Goal: Task Accomplishment & Management: Manage account settings

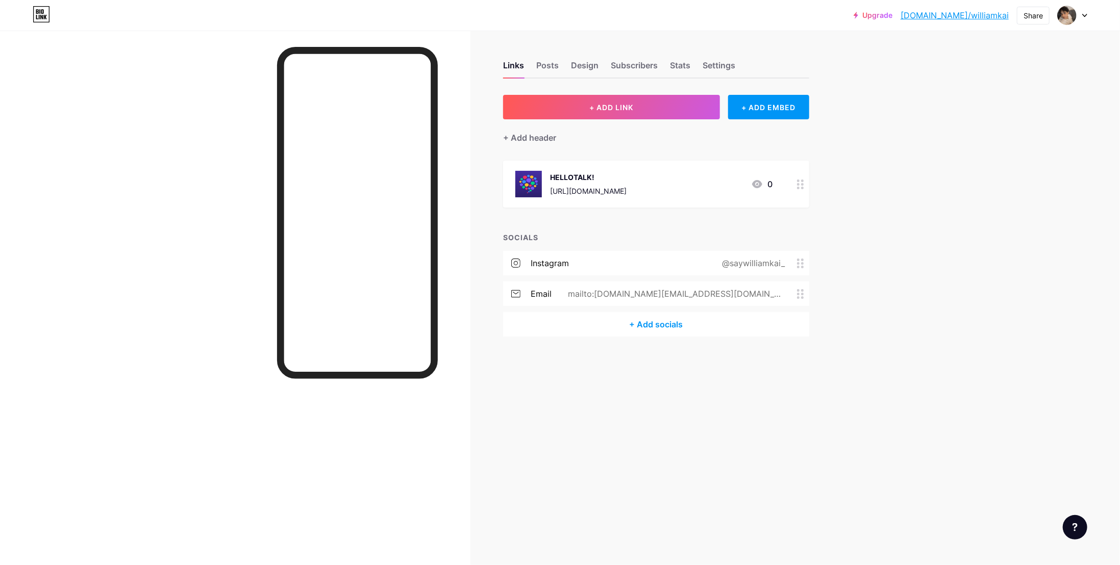
click at [564, 66] on div "Links Posts Design Subscribers Stats Settings" at bounding box center [656, 61] width 306 height 36
click at [558, 67] on div "Posts" at bounding box center [547, 68] width 22 height 18
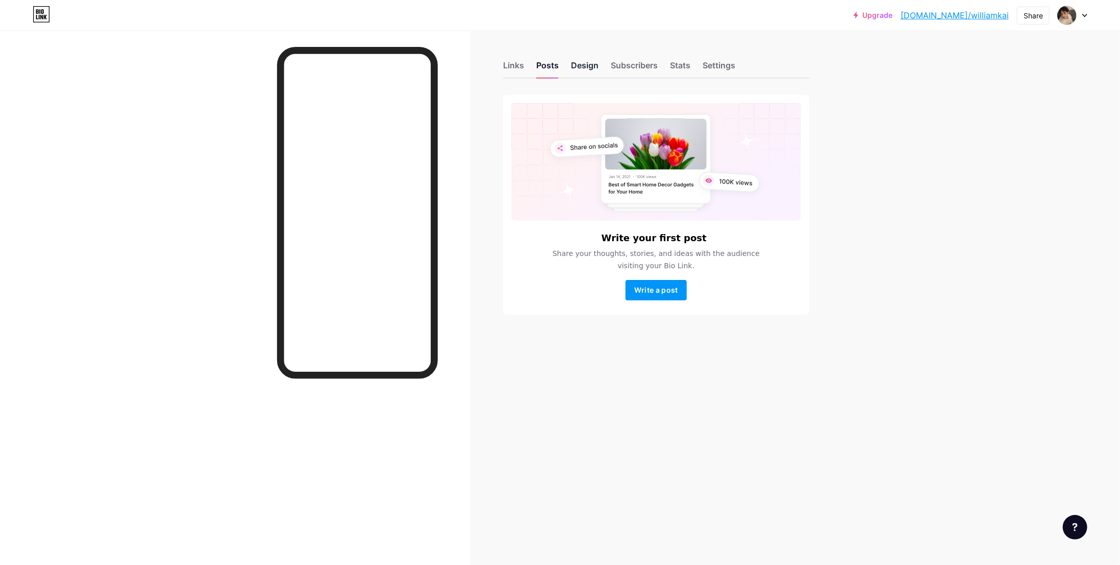
click at [571, 65] on div "Design" at bounding box center [585, 68] width 28 height 18
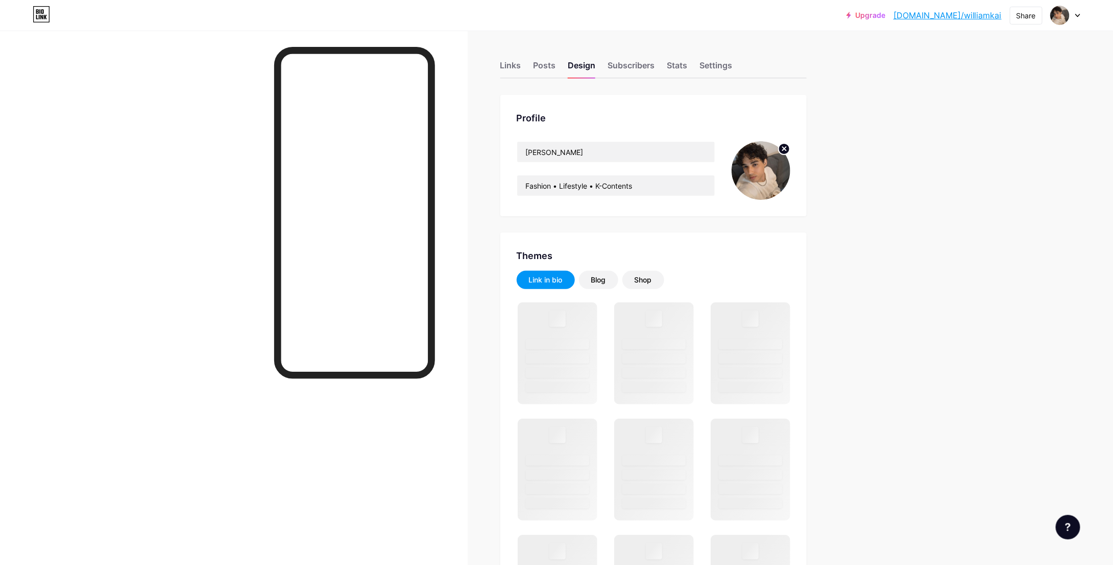
click at [599, 70] on div "Links Posts Design Subscribers Stats Settings" at bounding box center [653, 61] width 306 height 36
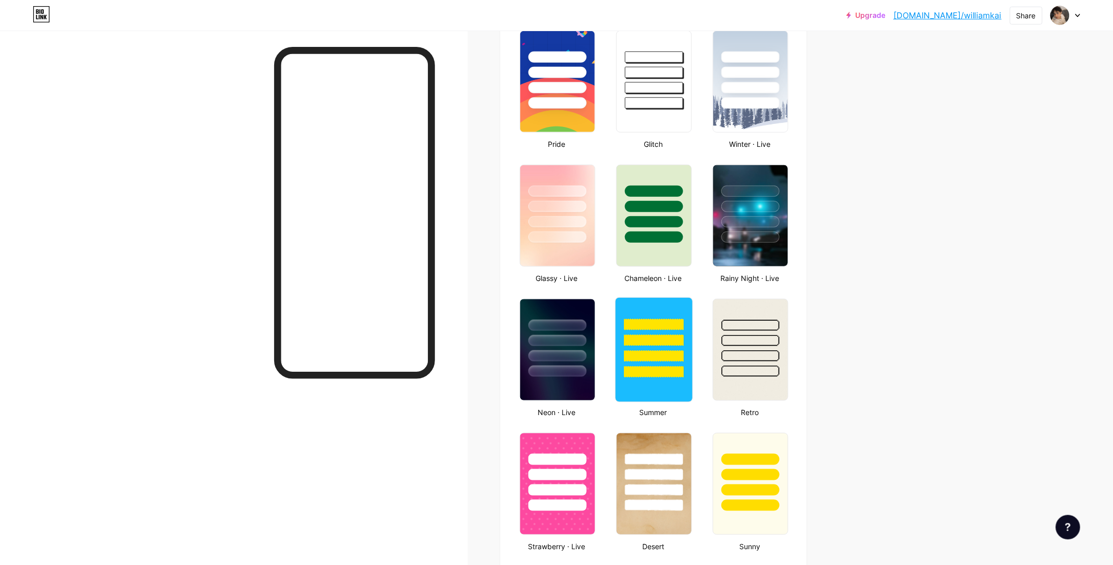
type input "#ffffff"
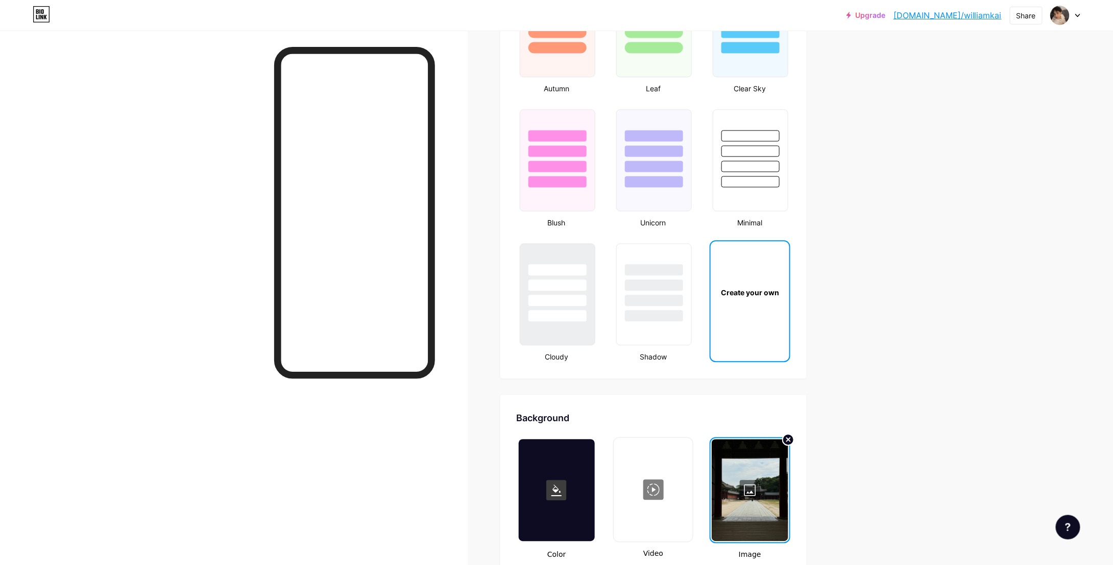
scroll to position [1225, 0]
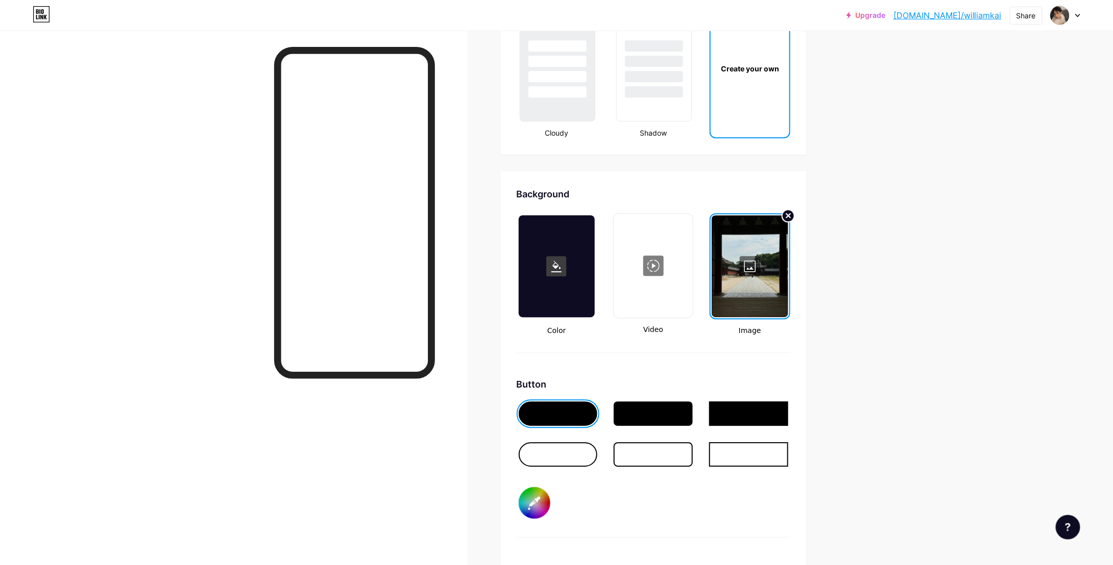
click at [792, 216] on circle at bounding box center [787, 216] width 12 height 12
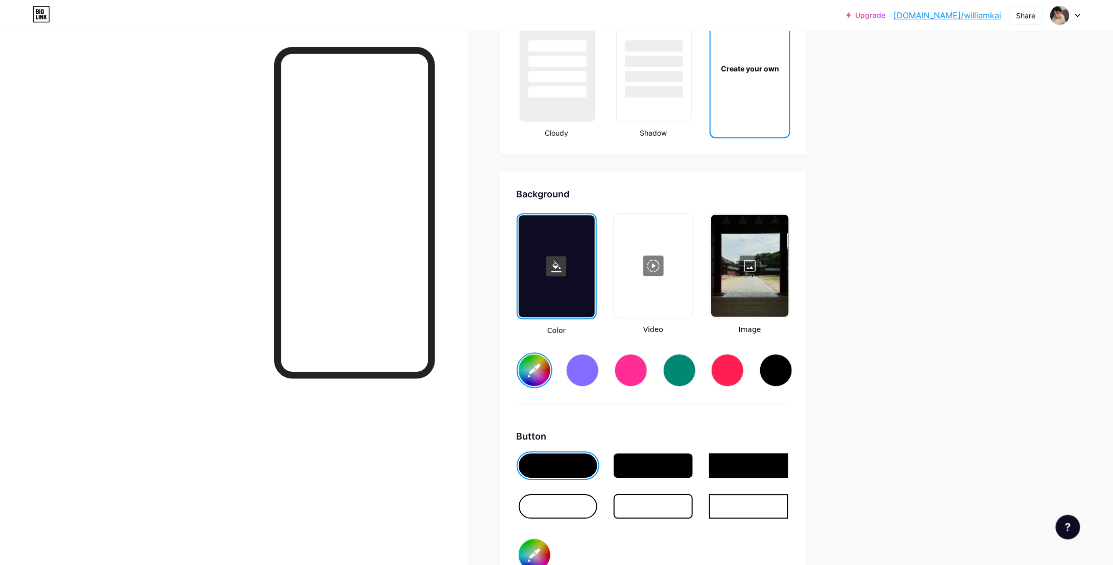
click at [781, 270] on div at bounding box center [749, 266] width 77 height 102
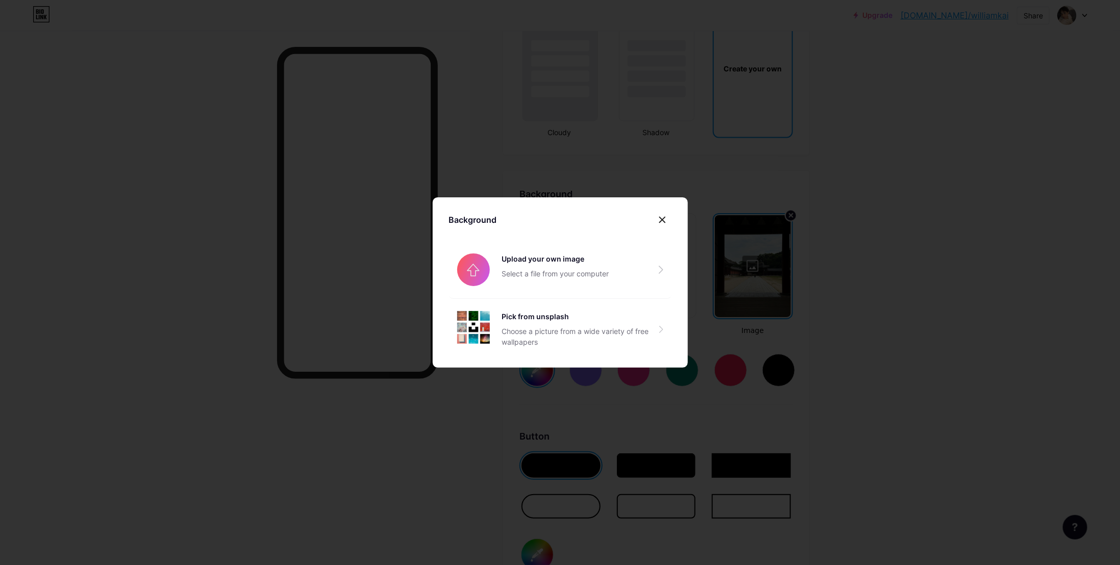
type input "#ffffff"
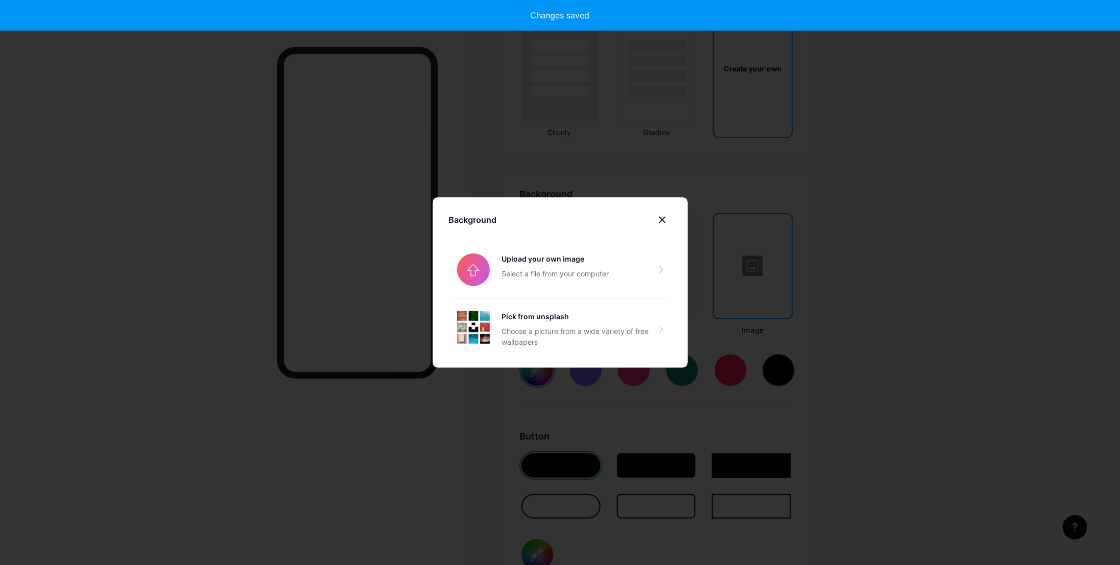
type input "#ffffff"
click at [510, 279] on input "file" at bounding box center [560, 269] width 223 height 57
type input "#ffffff"
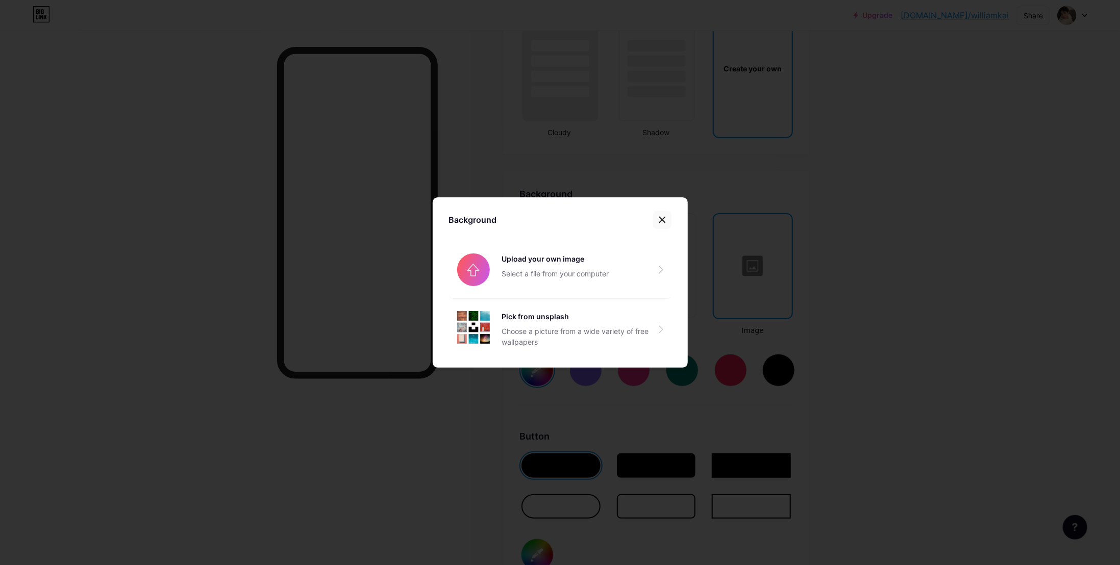
click at [668, 219] on div at bounding box center [662, 220] width 18 height 18
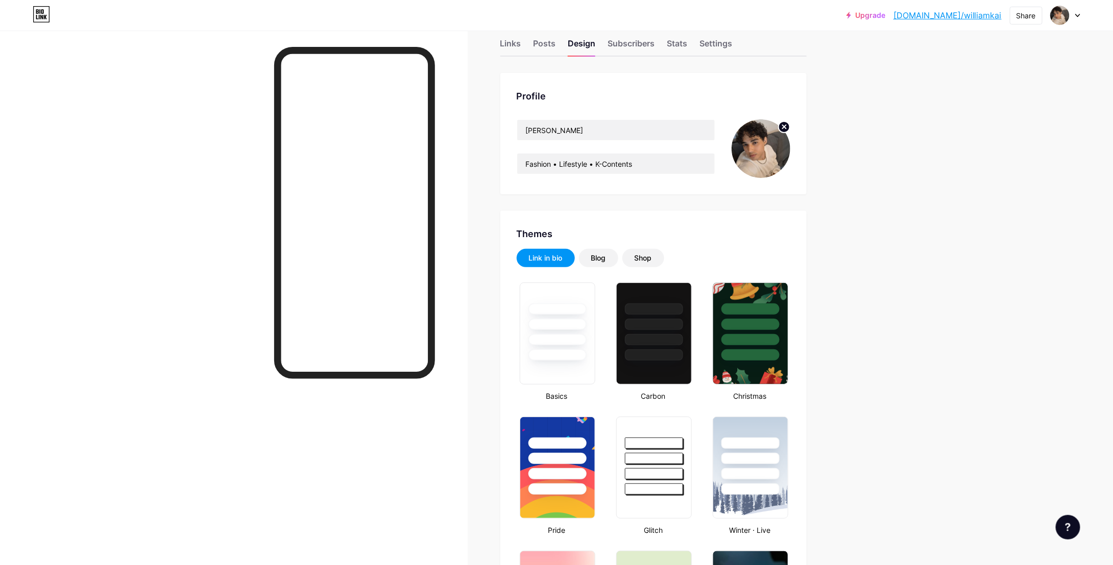
scroll to position [0, 0]
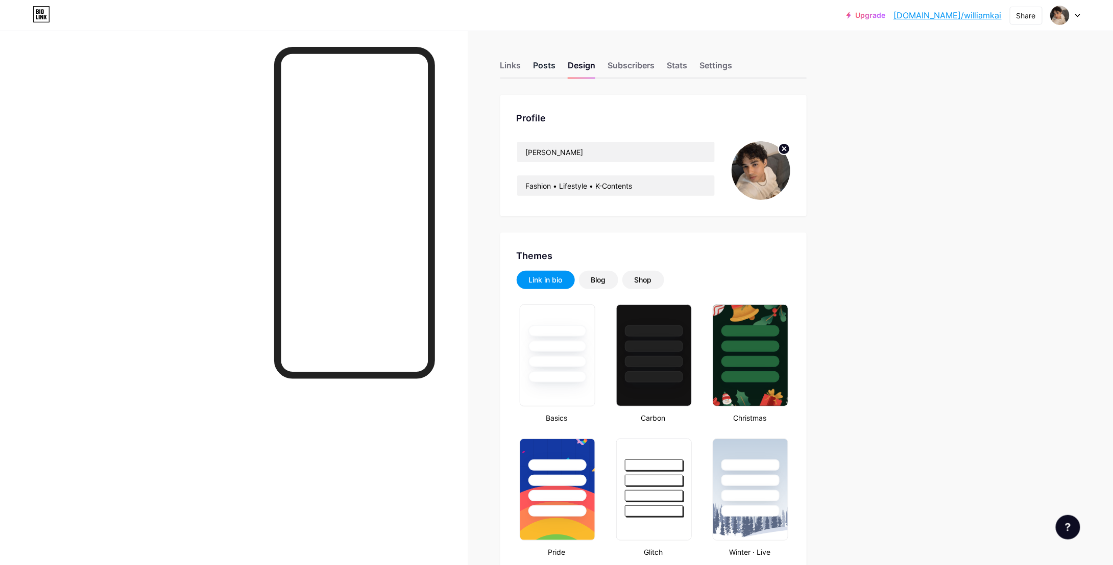
click at [541, 66] on div "Posts" at bounding box center [544, 68] width 22 height 18
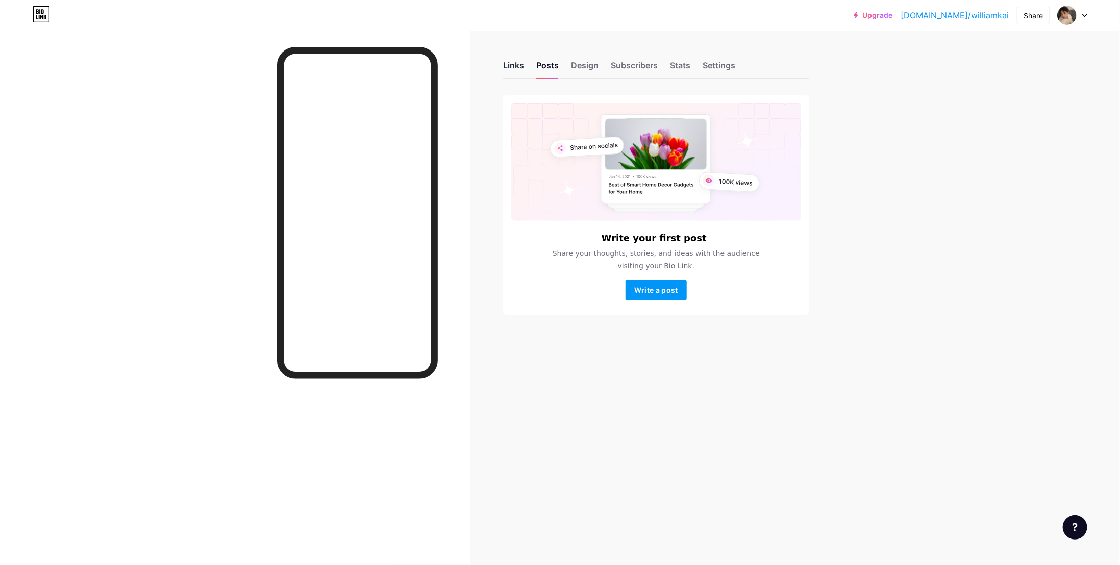
click at [520, 65] on div "Links" at bounding box center [513, 68] width 21 height 18
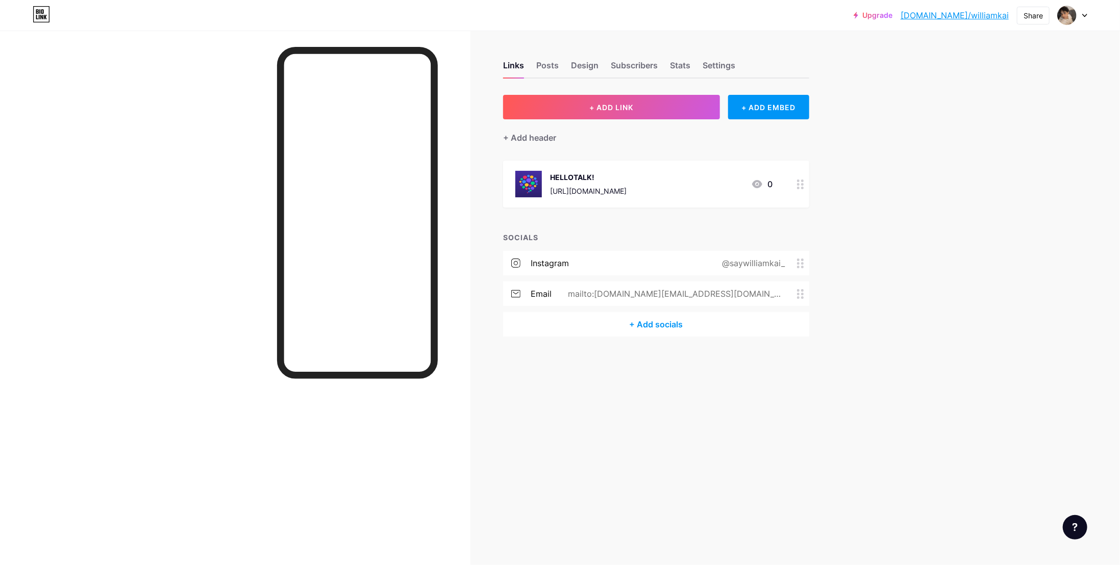
click at [805, 183] on div at bounding box center [800, 184] width 17 height 47
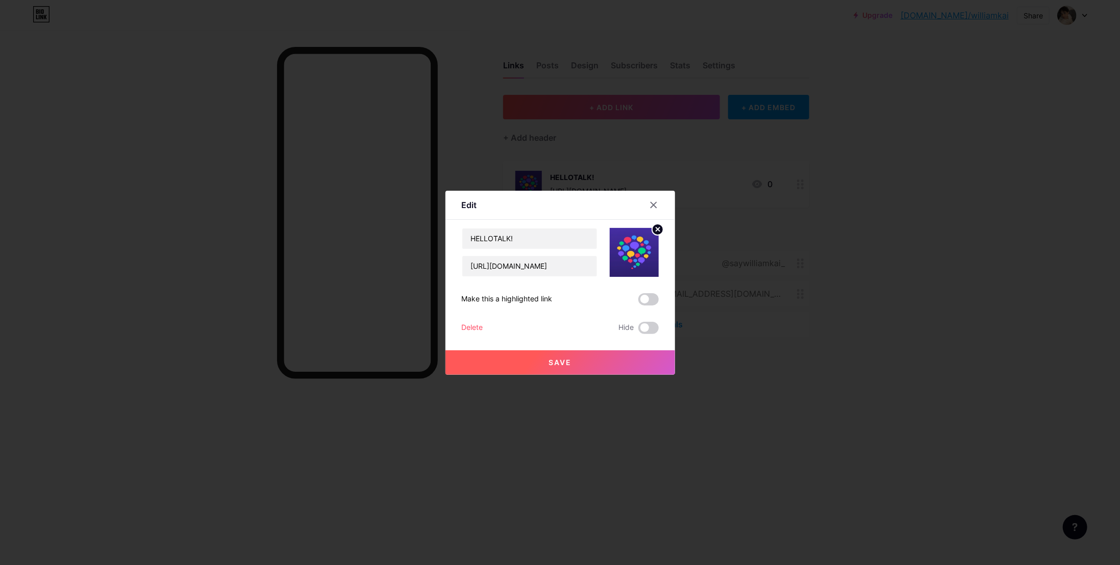
click at [468, 326] on div "Delete" at bounding box center [472, 328] width 21 height 12
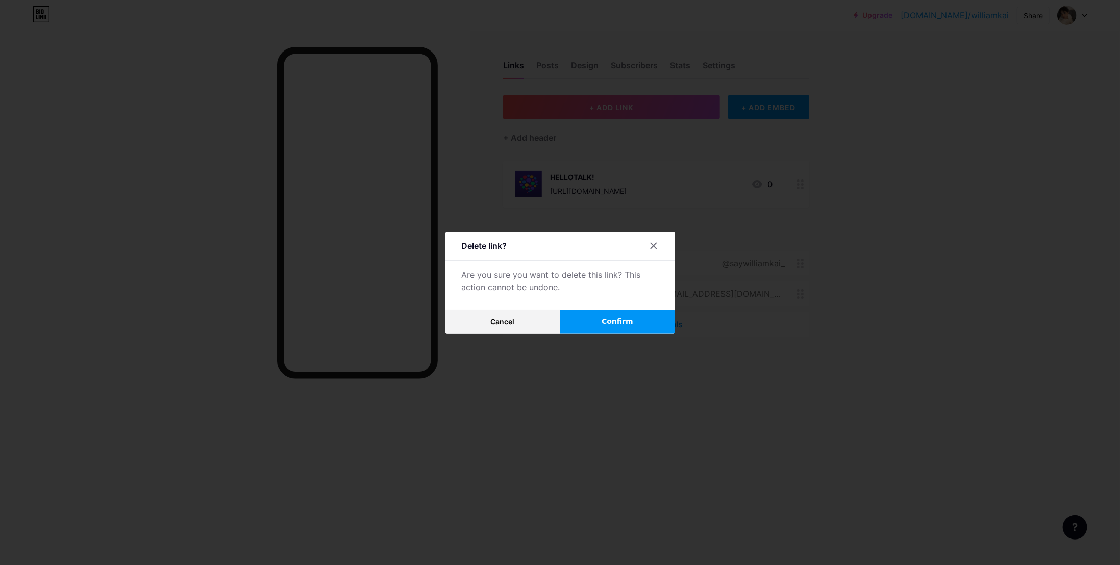
click at [589, 322] on button "Confirm" at bounding box center [617, 322] width 115 height 24
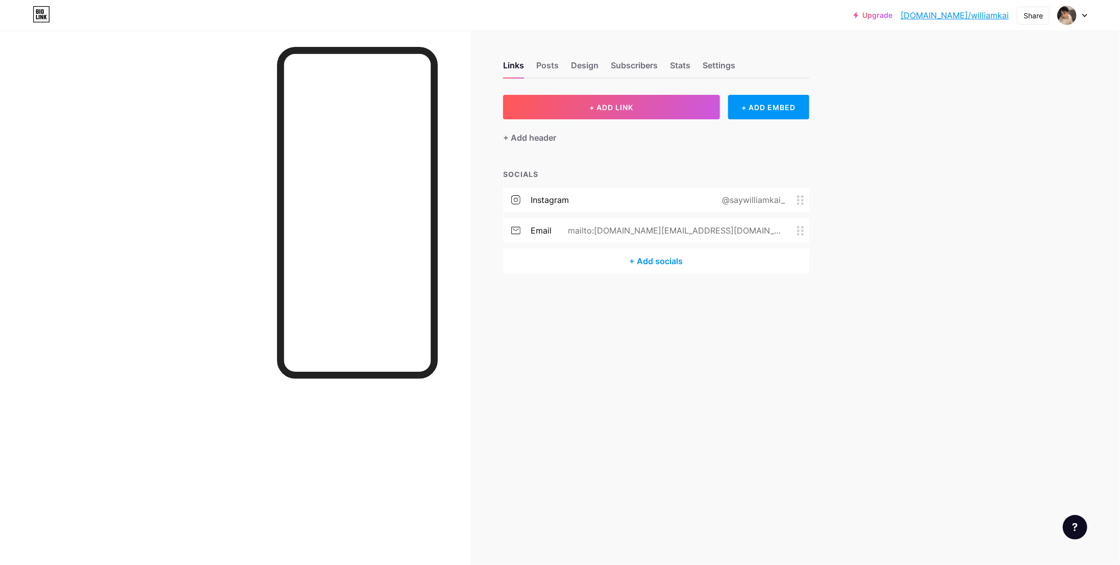
click at [800, 195] on icon at bounding box center [800, 200] width 7 height 10
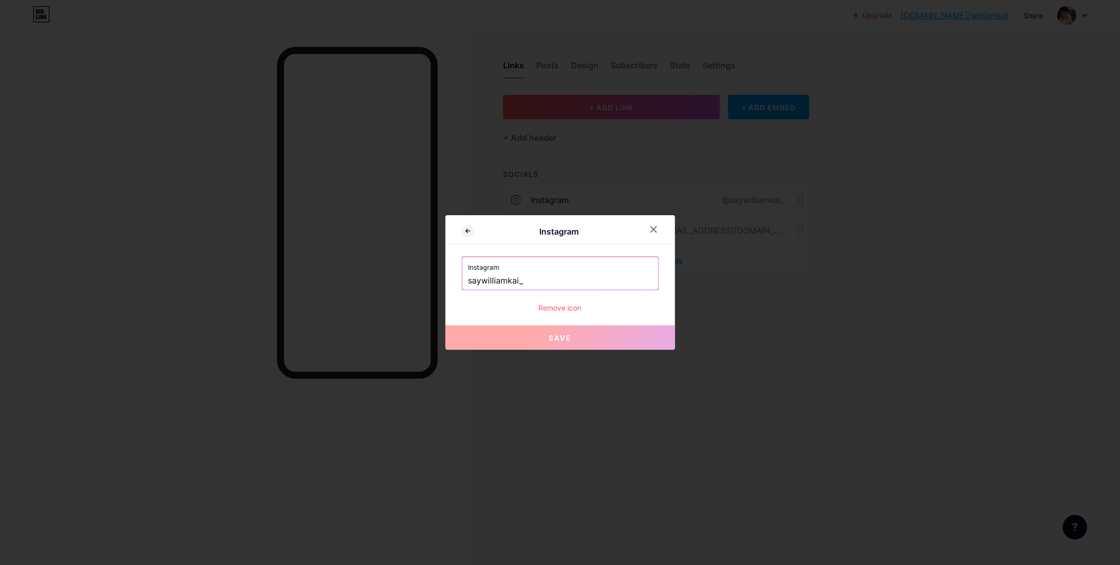
click at [570, 308] on div "Remove icon" at bounding box center [560, 308] width 197 height 11
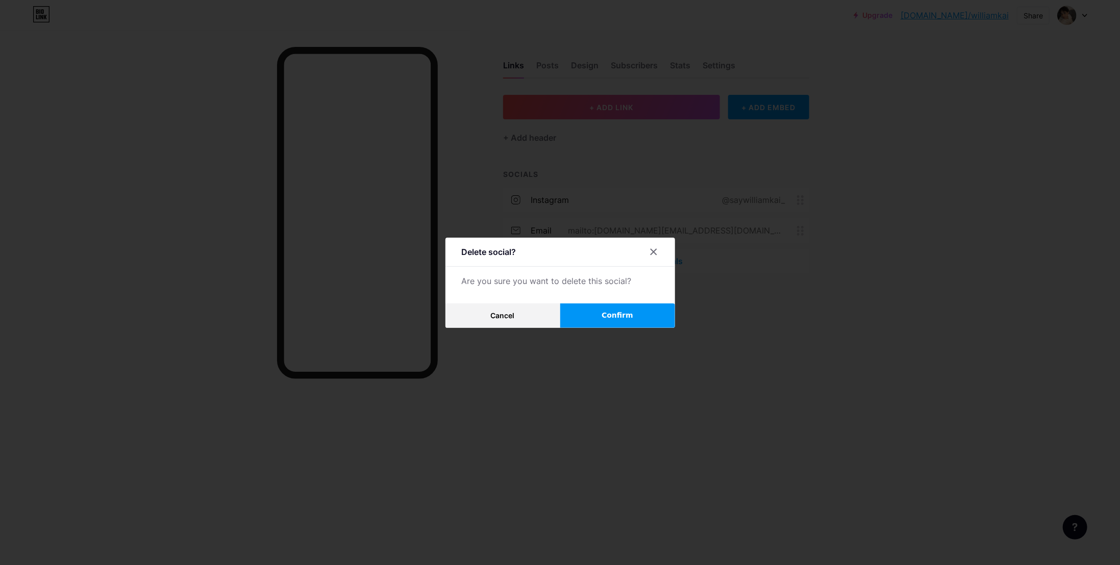
click at [622, 313] on span "Confirm" at bounding box center [618, 315] width 32 height 11
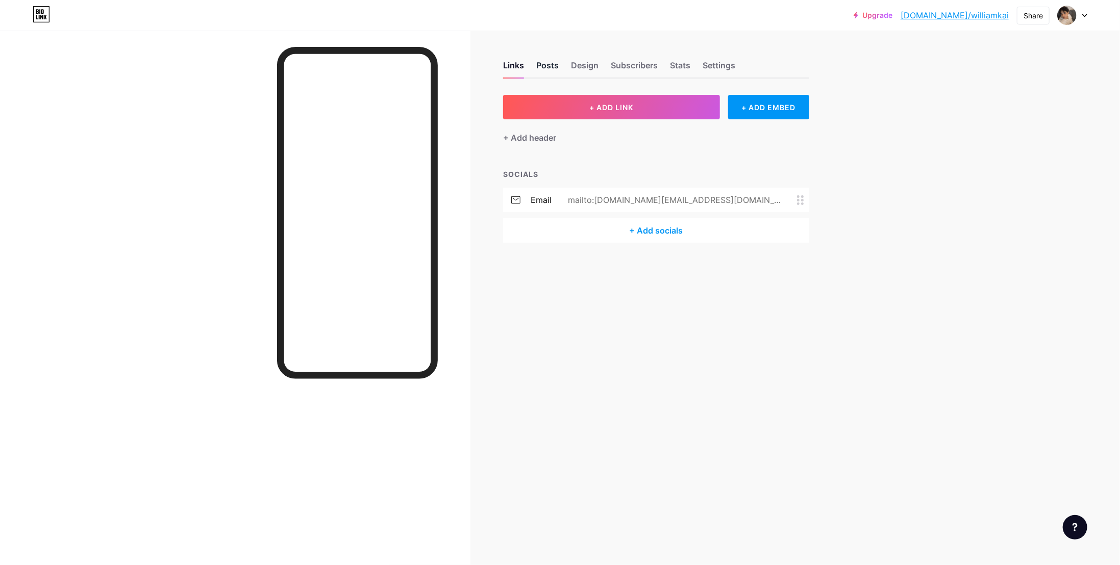
click at [558, 66] on div "Posts" at bounding box center [547, 68] width 22 height 18
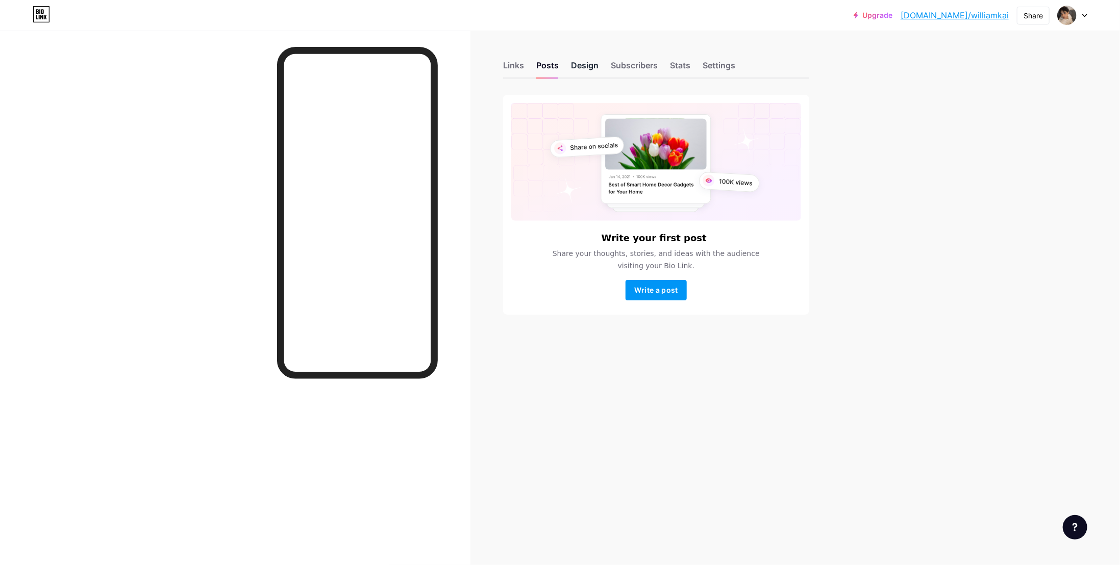
click at [586, 65] on div "Design" at bounding box center [585, 68] width 28 height 18
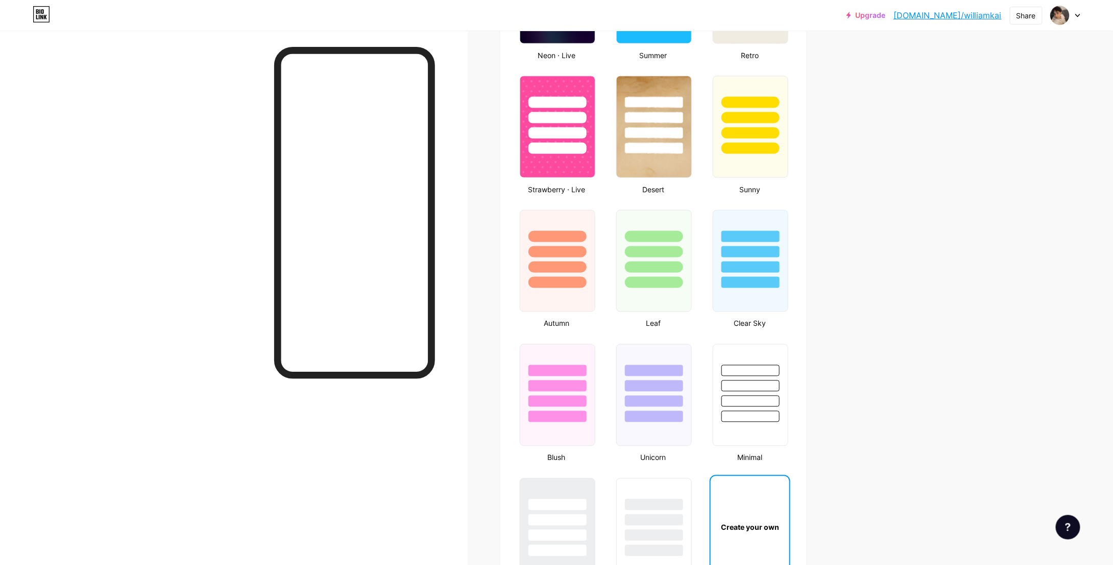
type input "#000000"
type input "#ffffff"
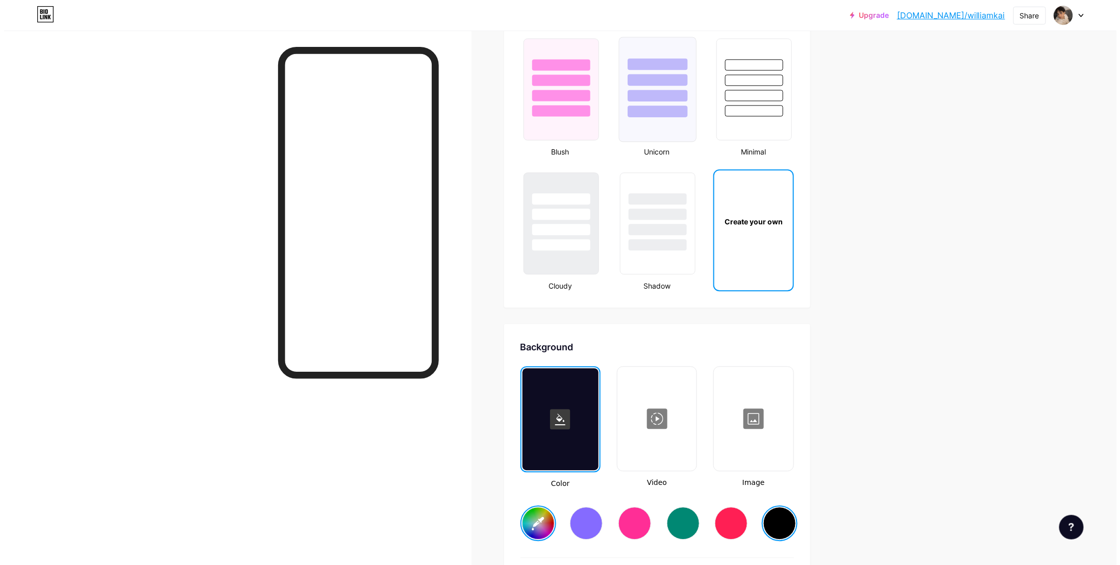
scroll to position [1276, 0]
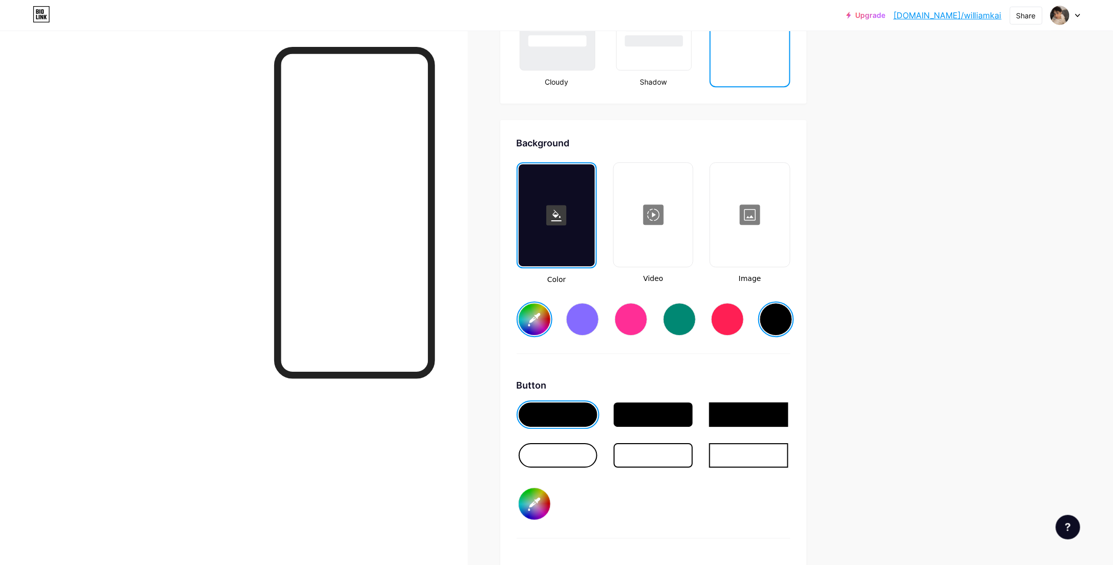
click at [653, 240] on div at bounding box center [652, 215] width 77 height 102
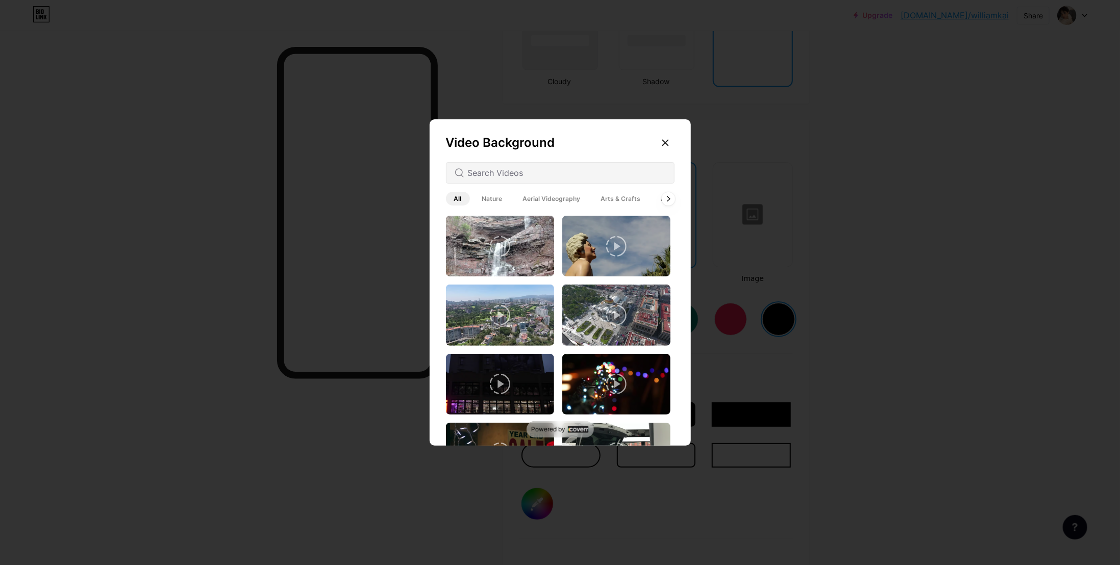
click at [661, 201] on span "Architecture" at bounding box center [680, 199] width 54 height 14
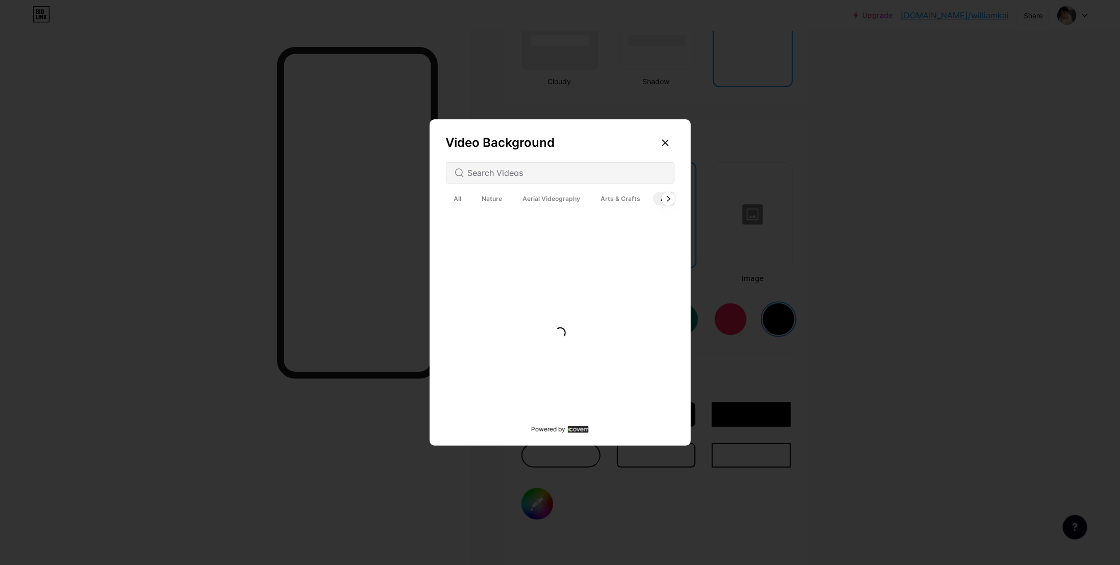
click at [671, 204] on div at bounding box center [667, 198] width 13 height 13
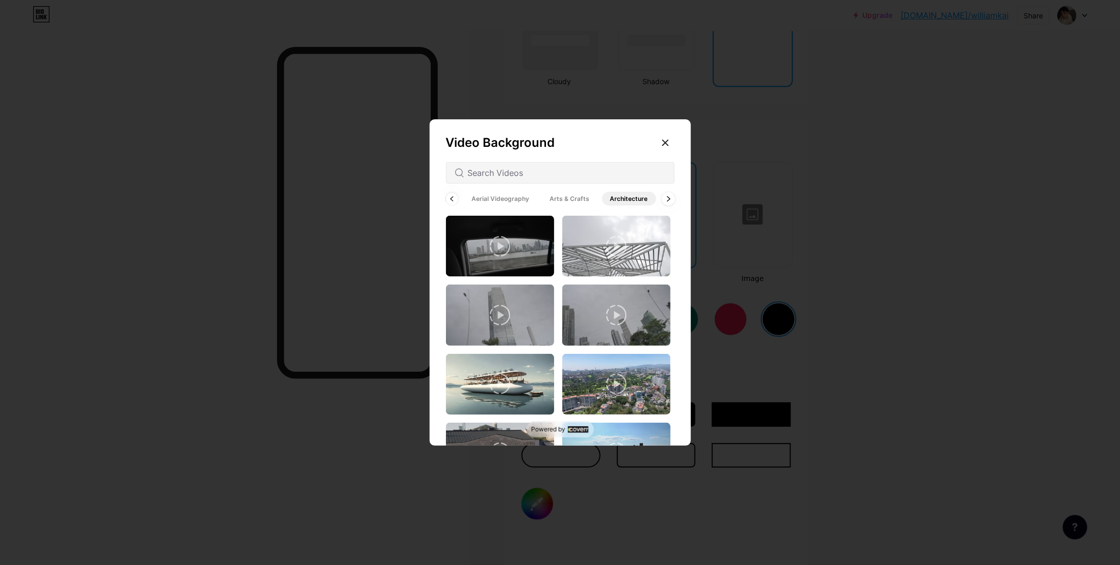
click at [670, 203] on div at bounding box center [667, 198] width 13 height 13
drag, startPoint x: 559, startPoint y: 206, endPoint x: 578, endPoint y: 199, distance: 20.2
click at [558, 206] on div "All Nature Aerial Videography Arts & Crafts Architecture Backgrounds Animated" at bounding box center [560, 199] width 229 height 18
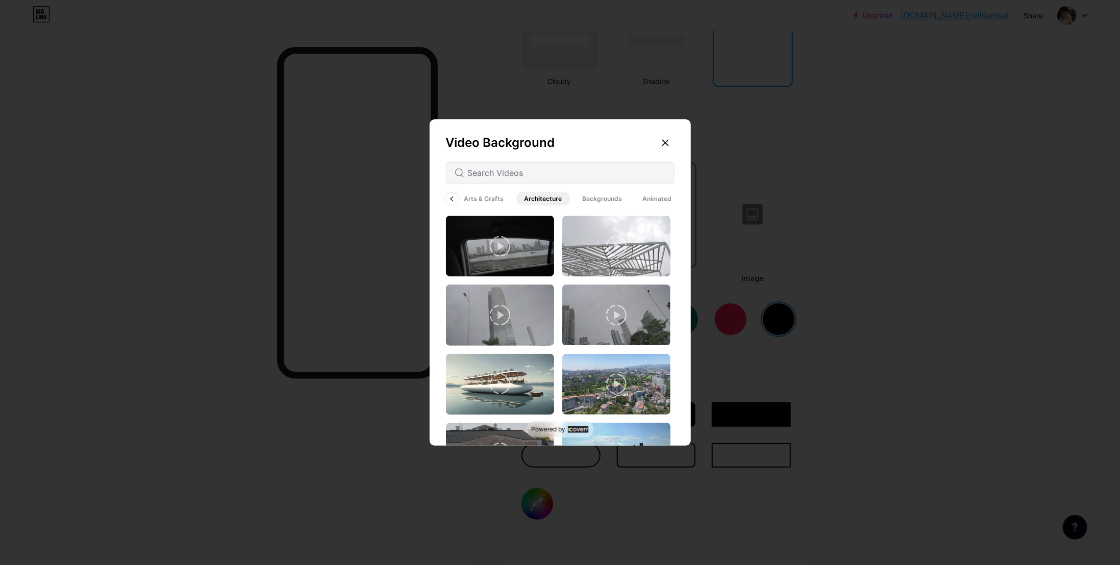
click at [606, 196] on span "Backgrounds" at bounding box center [603, 199] width 56 height 14
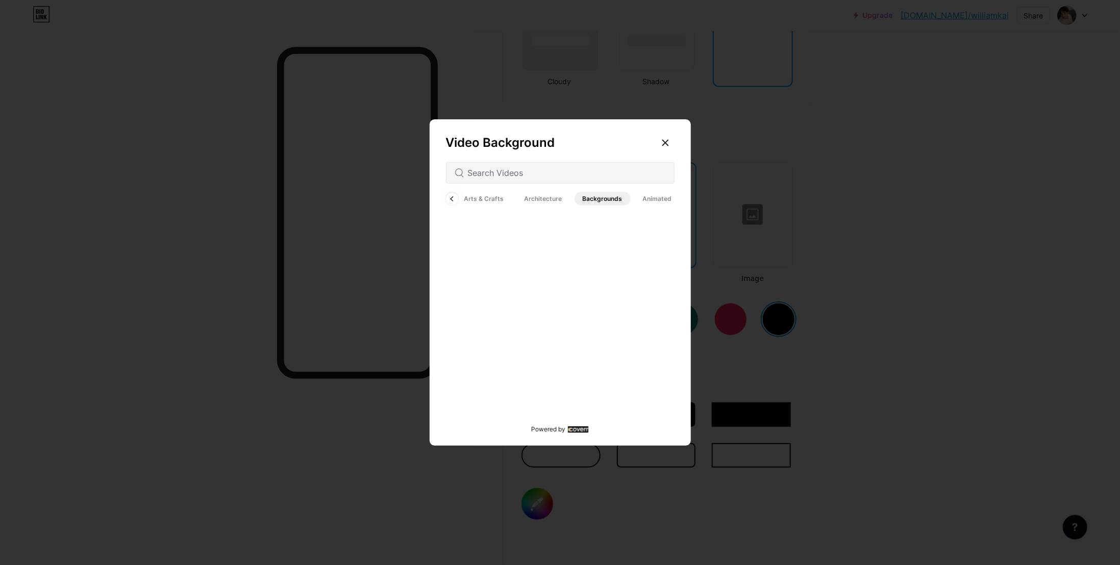
scroll to position [1471, 0]
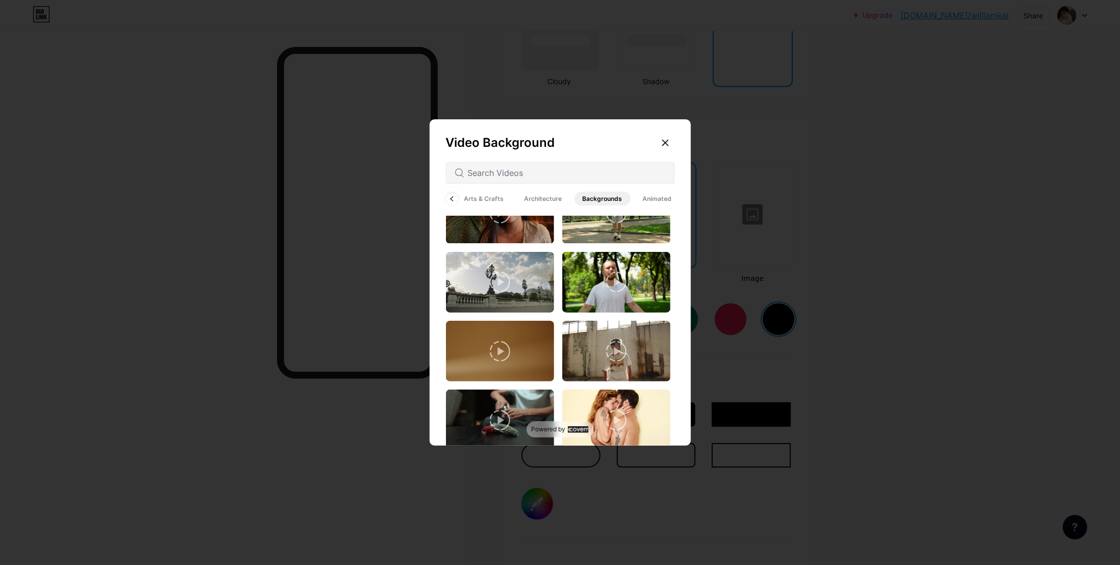
click at [654, 198] on span "Animated" at bounding box center [657, 199] width 45 height 14
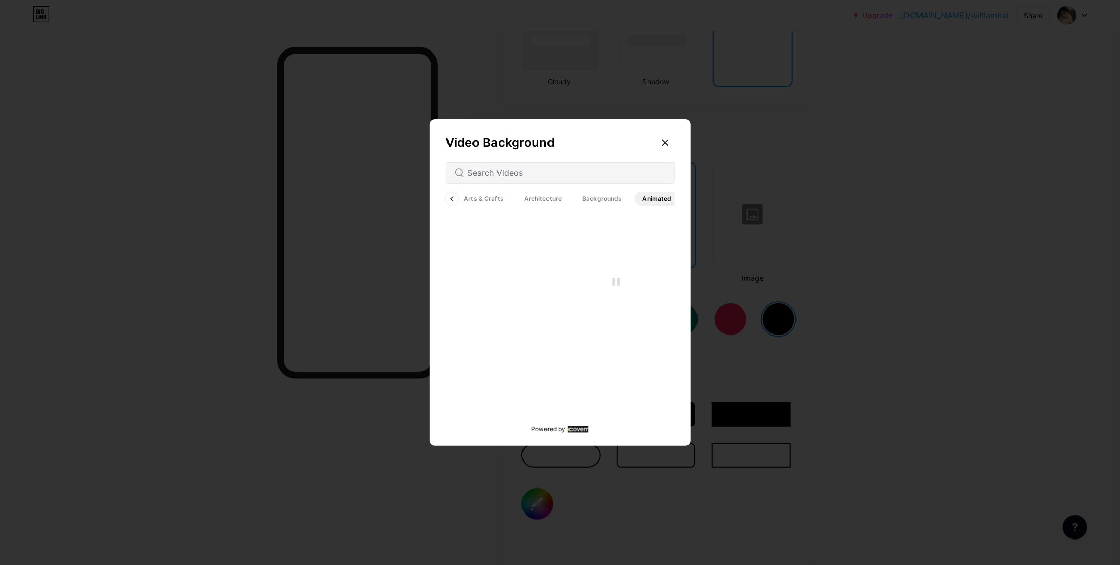
scroll to position [1659, 0]
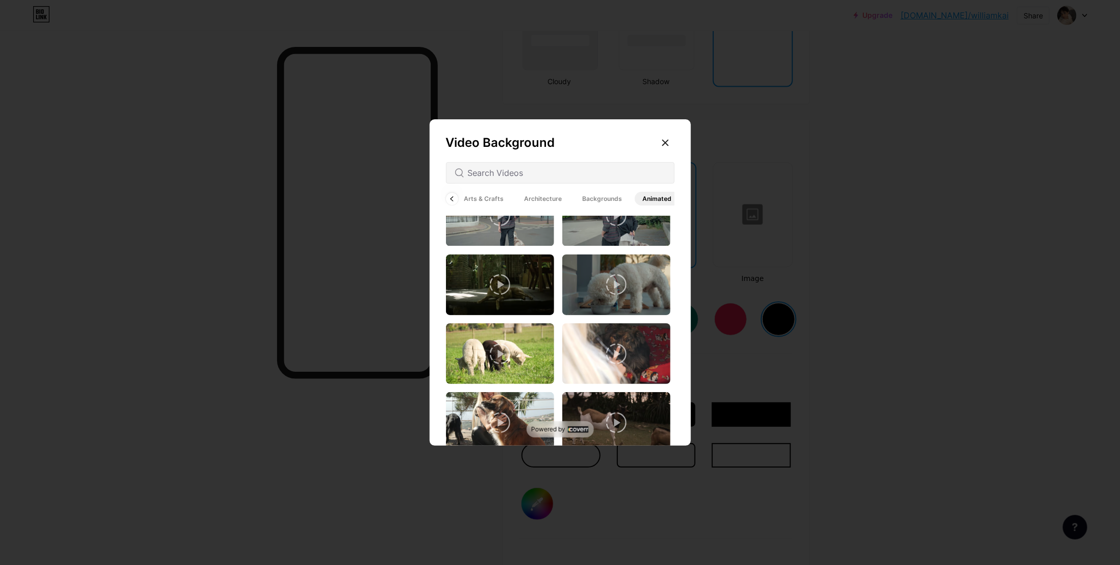
click at [540, 200] on span "Architecture" at bounding box center [543, 199] width 54 height 14
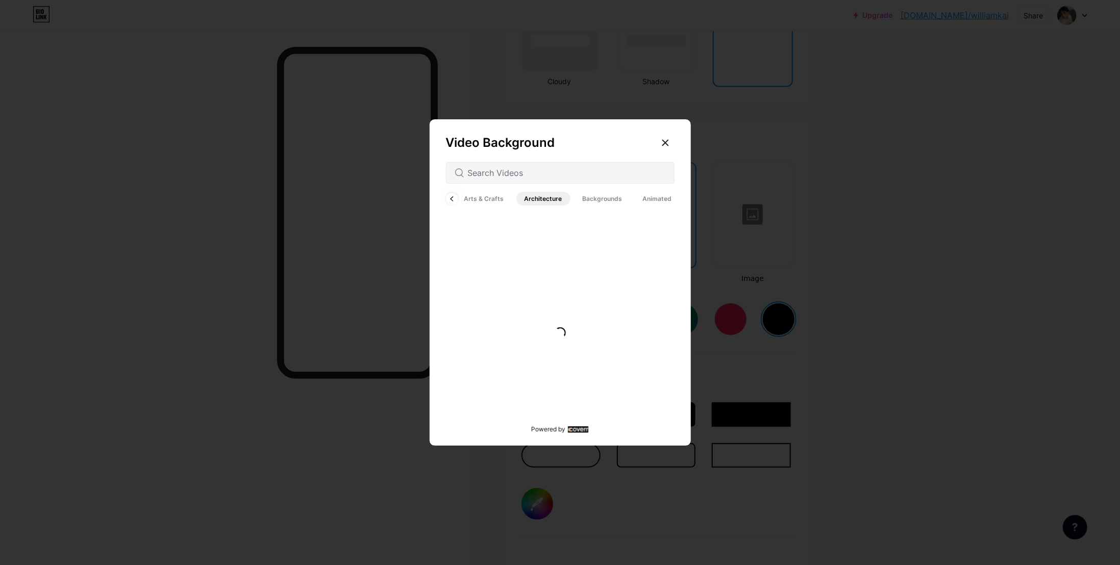
scroll to position [0, 0]
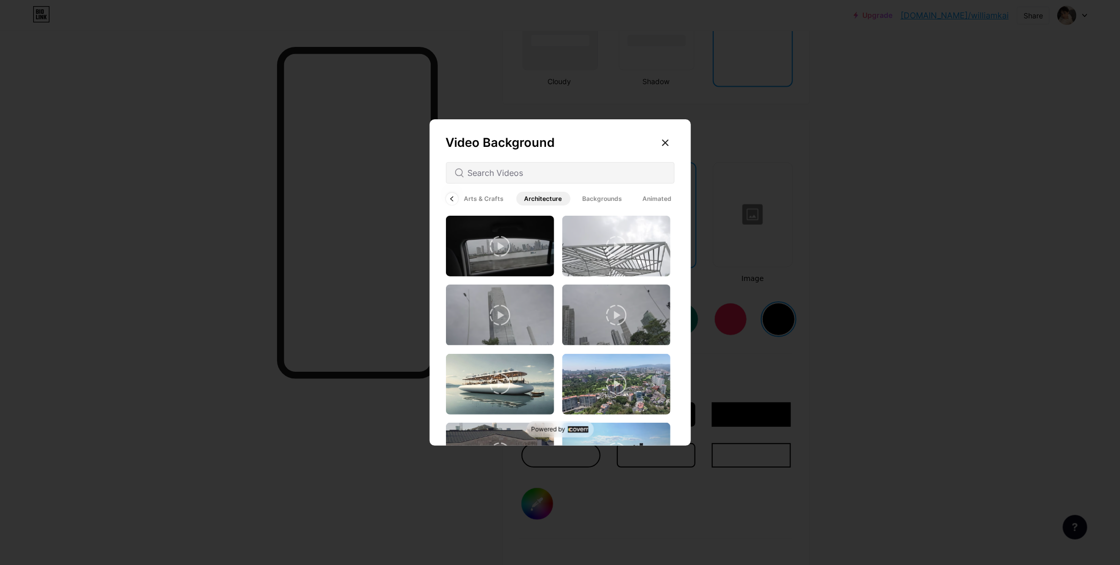
click at [476, 205] on span "Arts & Crafts" at bounding box center [484, 199] width 56 height 14
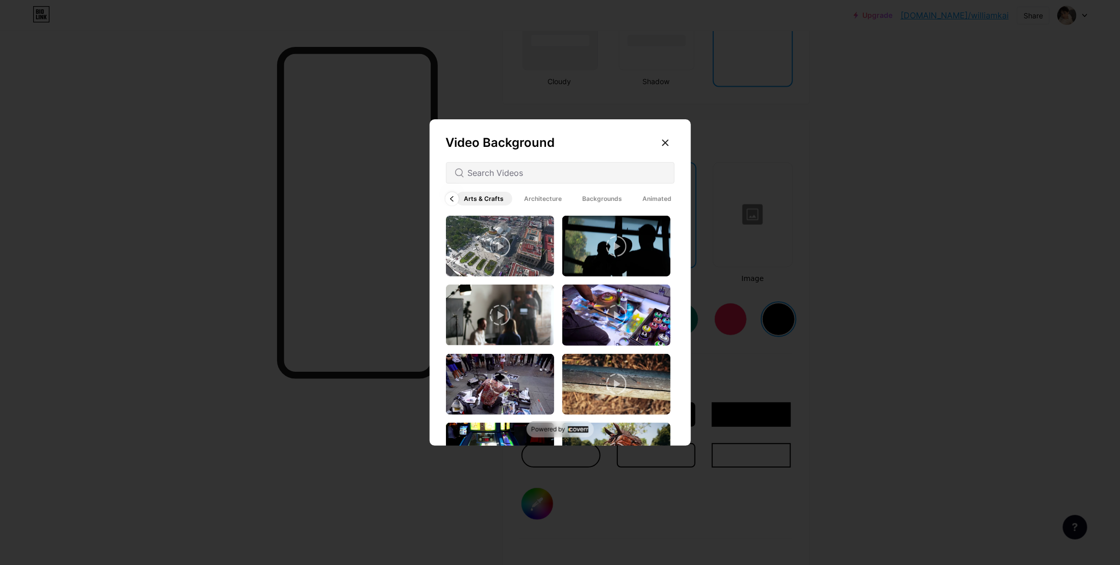
click at [453, 201] on icon at bounding box center [452, 199] width 4 height 6
click at [452, 199] on icon at bounding box center [452, 199] width 4 height 6
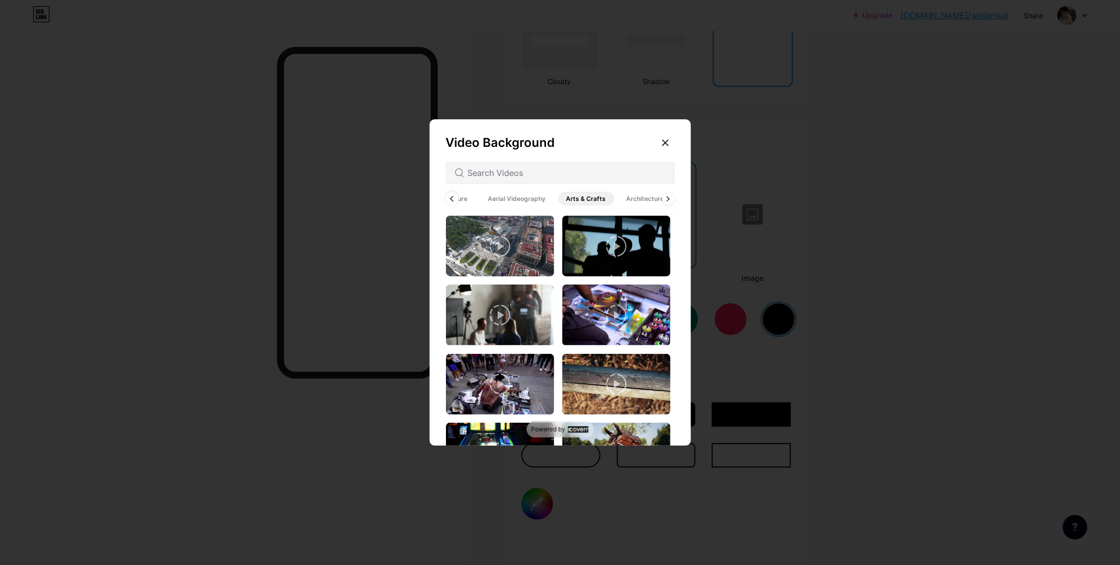
scroll to position [0, 0]
click at [452, 199] on span "All" at bounding box center [458, 199] width 24 height 14
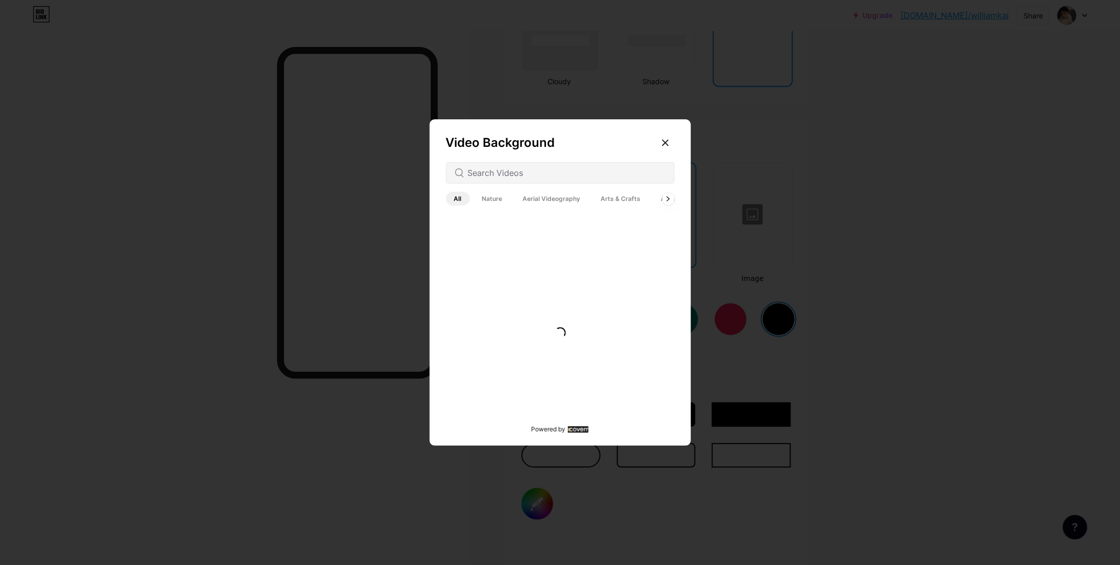
click at [452, 199] on span "All" at bounding box center [458, 199] width 24 height 14
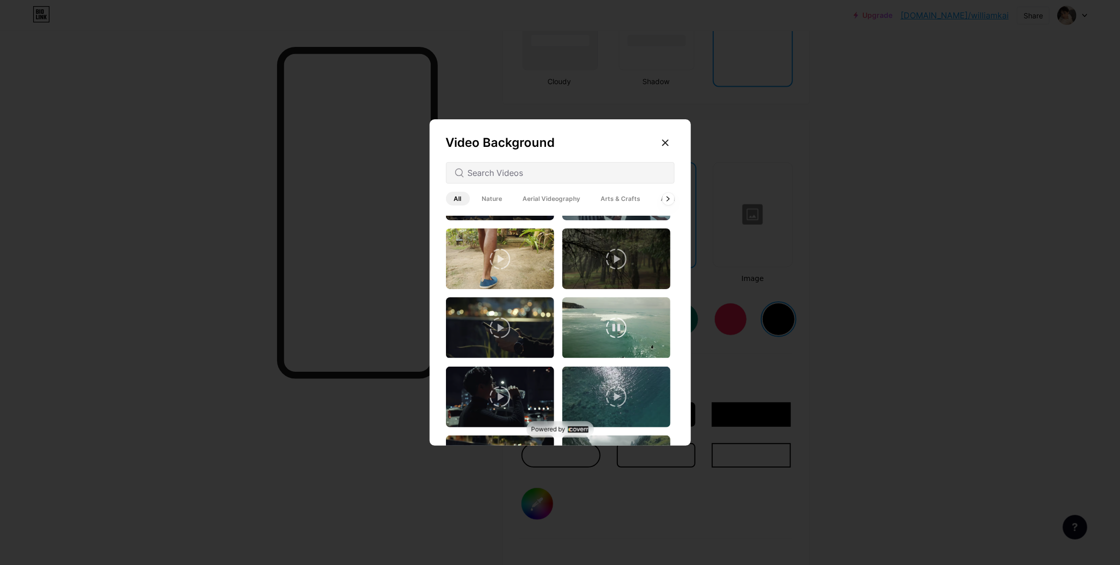
scroll to position [1474, 0]
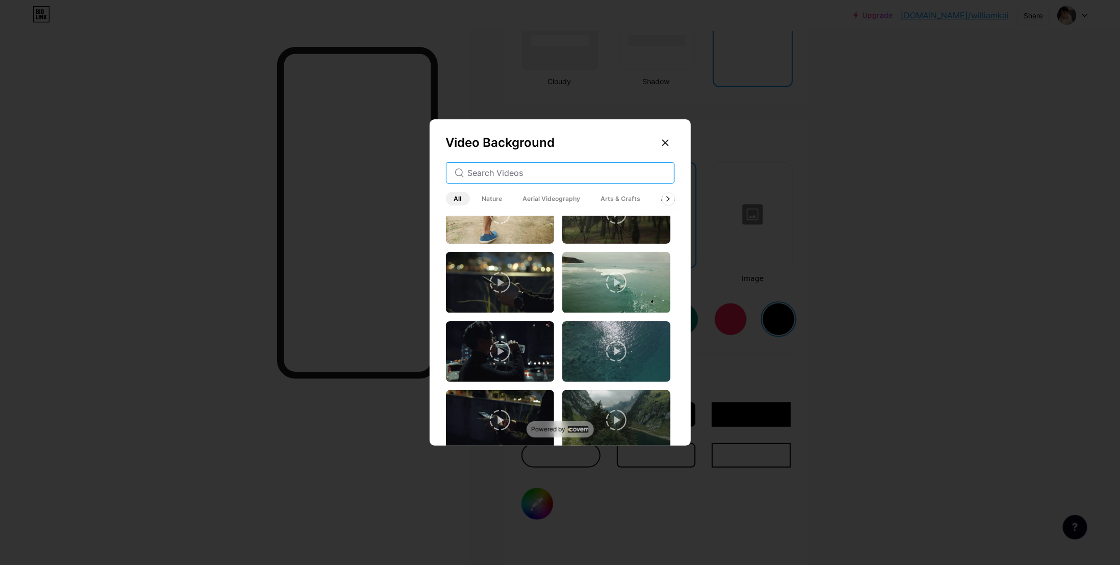
click at [506, 172] on input "text" at bounding box center [567, 173] width 198 height 12
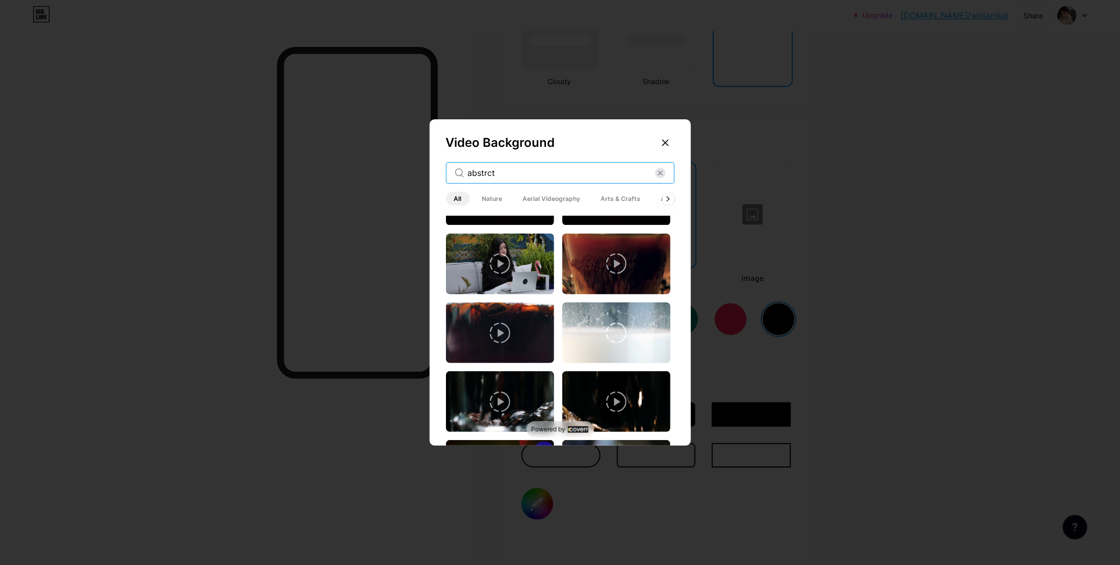
scroll to position [1079, 0]
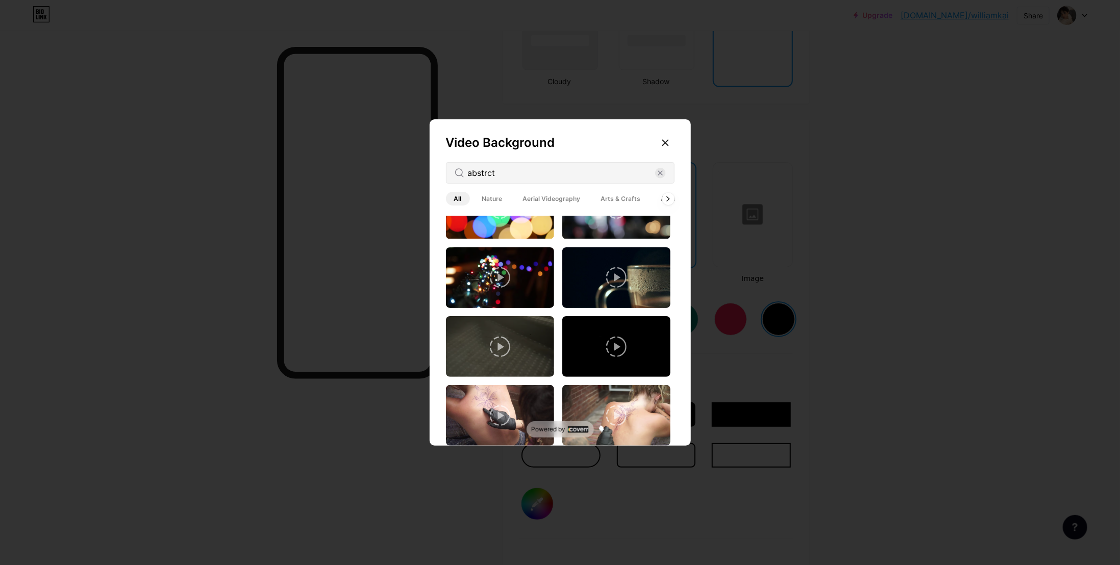
click at [503, 166] on div "abstrct" at bounding box center [560, 172] width 229 height 21
click at [501, 174] on input "abstrct" at bounding box center [561, 173] width 187 height 12
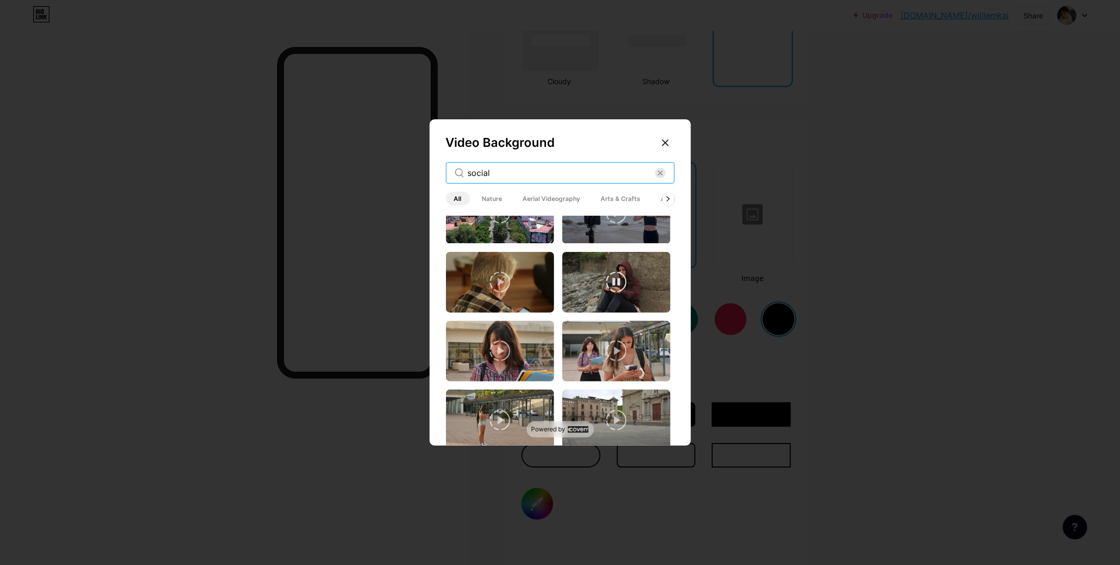
scroll to position [1176, 0]
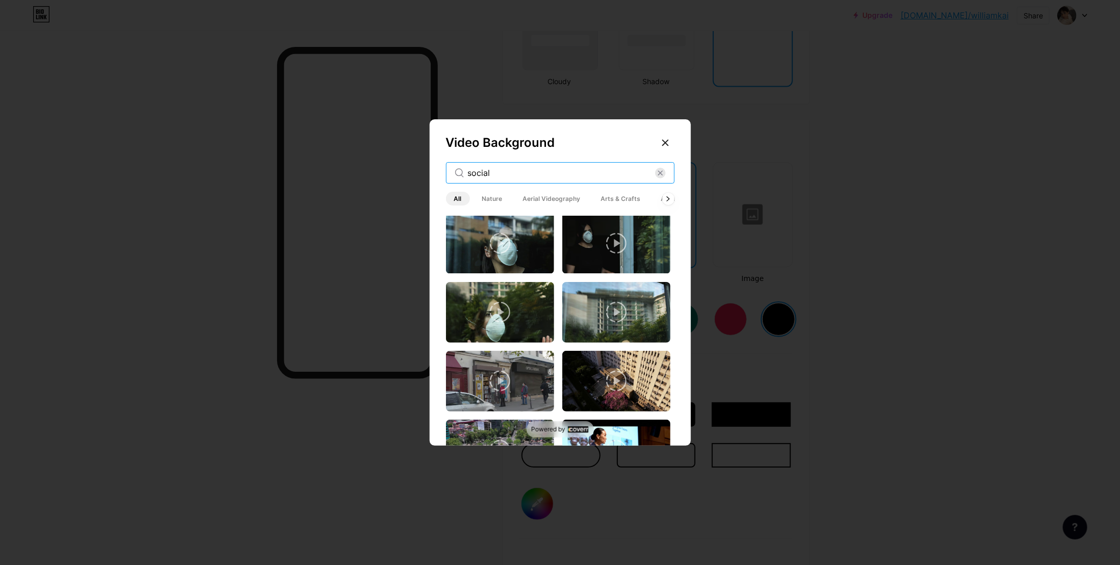
click at [514, 168] on input "social" at bounding box center [561, 173] width 187 height 12
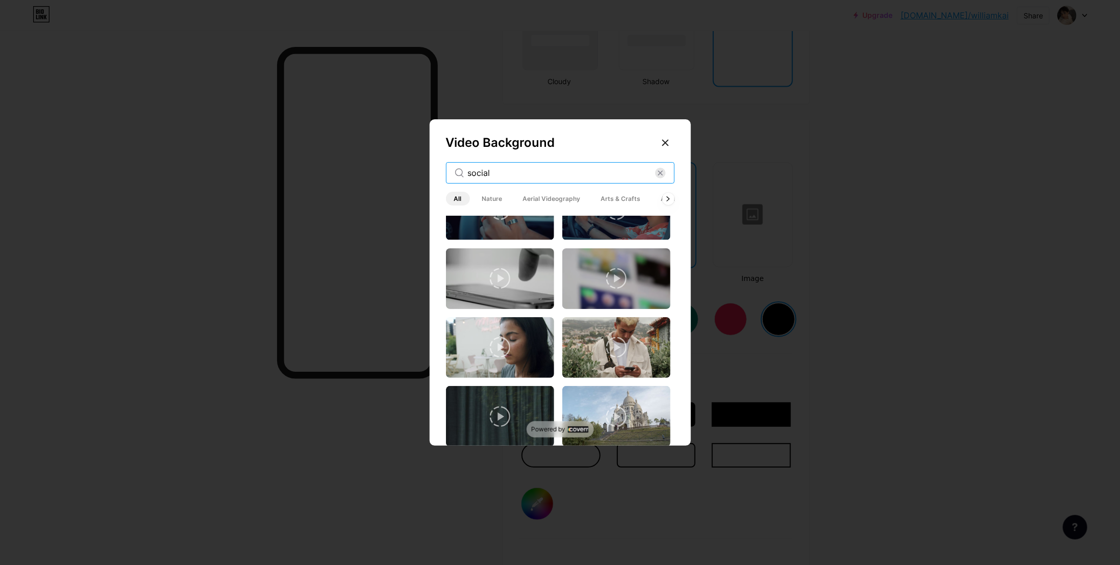
scroll to position [0, 0]
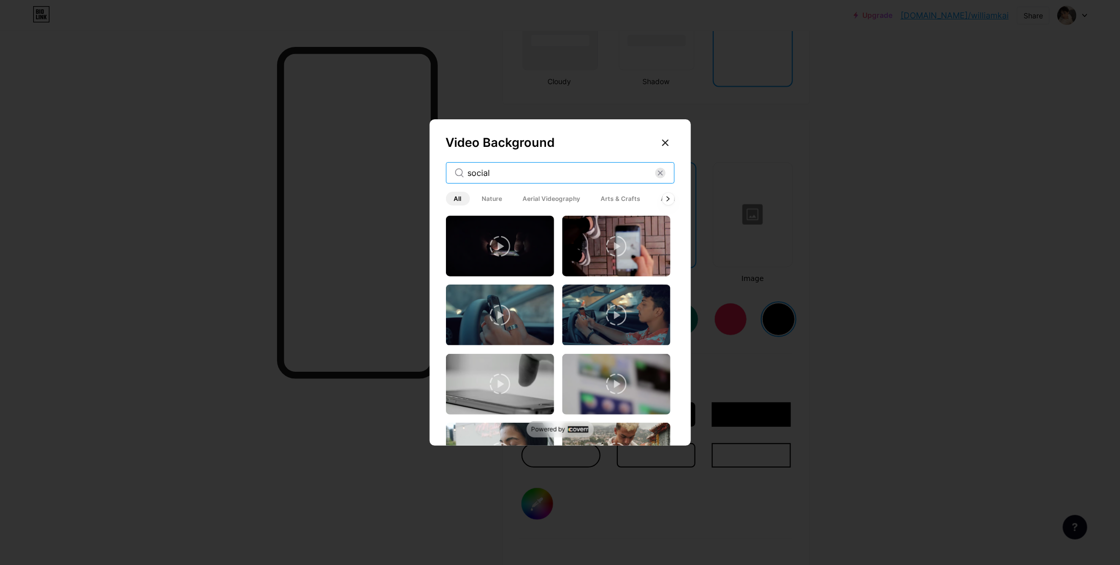
type input "social"
click at [482, 201] on span "Nature" at bounding box center [492, 199] width 37 height 14
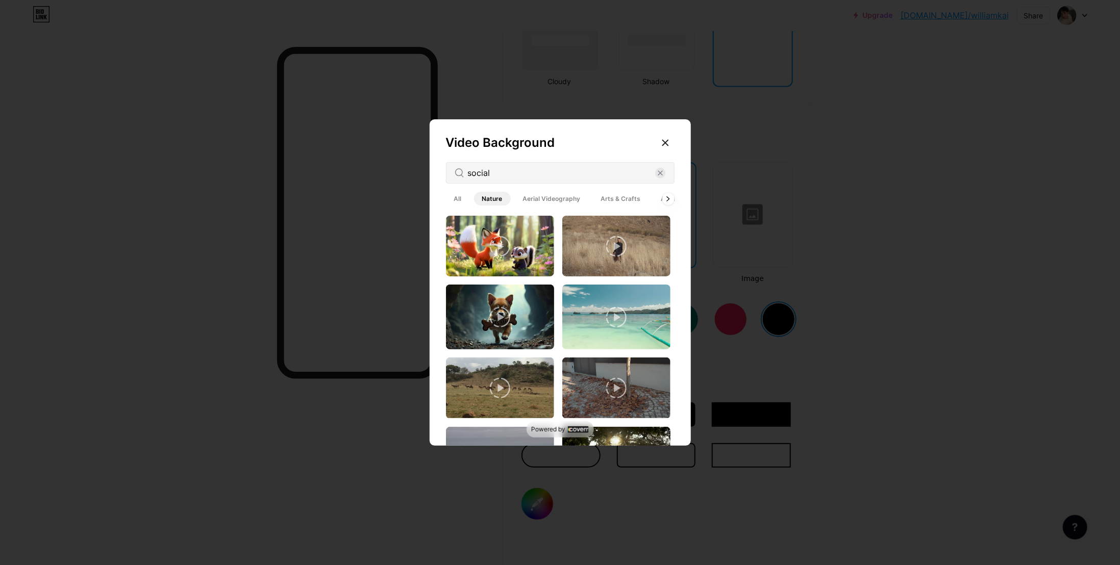
scroll to position [255, 0]
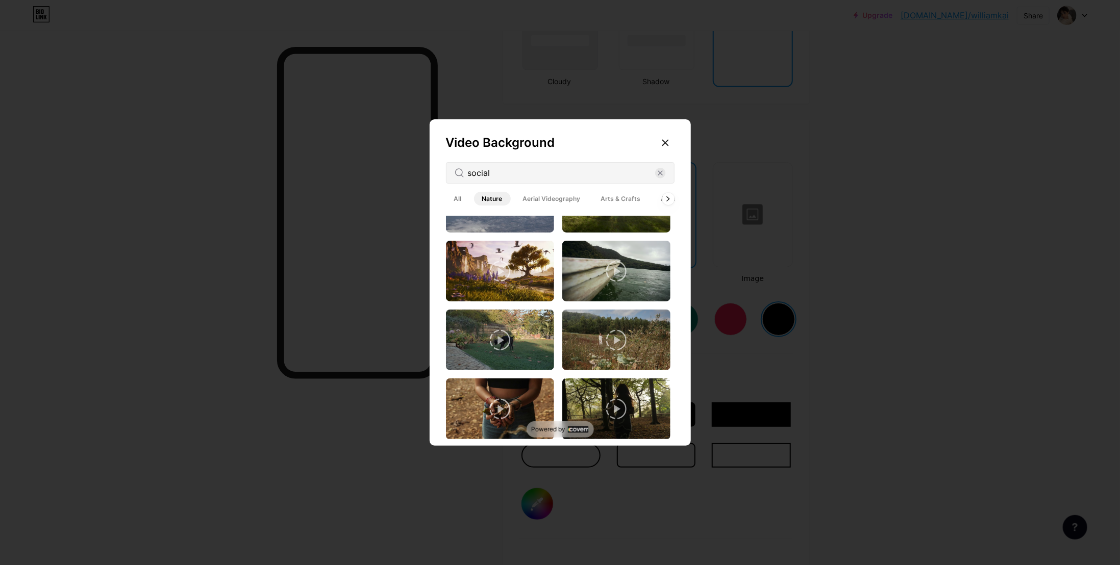
click at [551, 200] on span "Aerial Videography" at bounding box center [552, 199] width 74 height 14
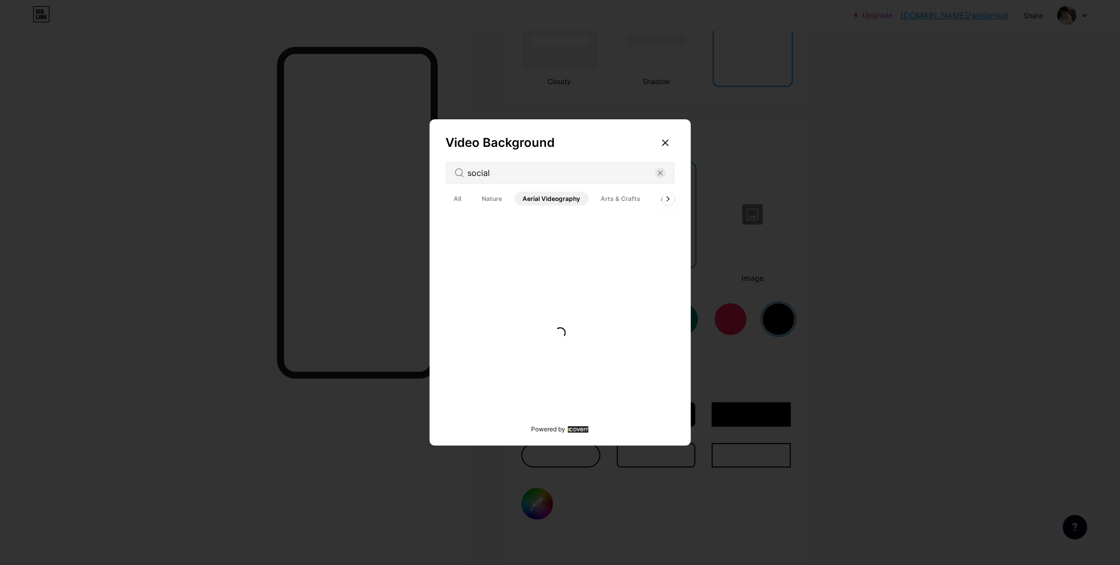
scroll to position [0, 0]
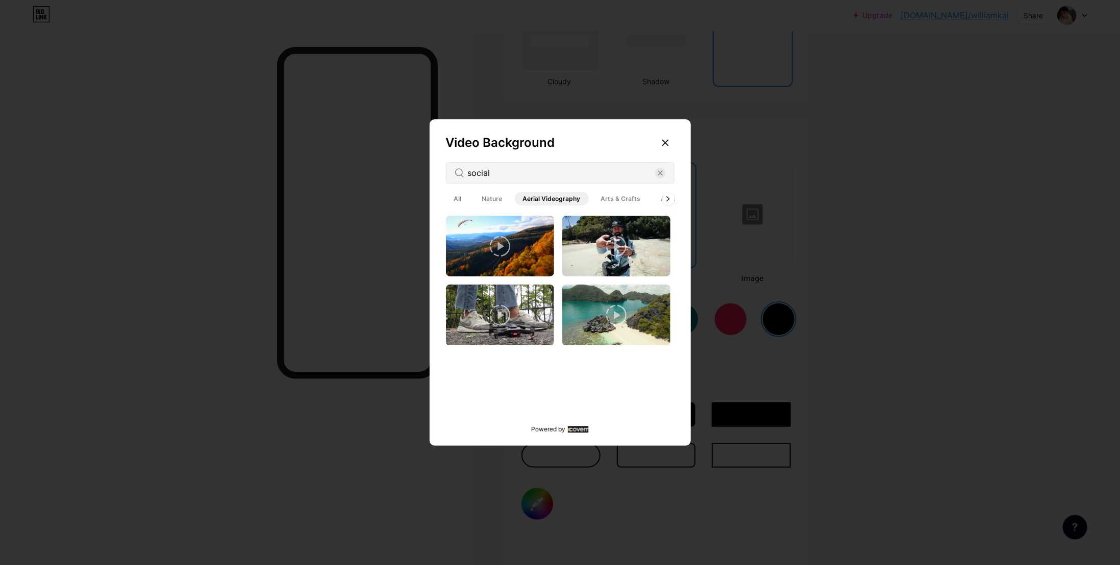
click at [604, 194] on span "Arts & Crafts" at bounding box center [621, 199] width 56 height 14
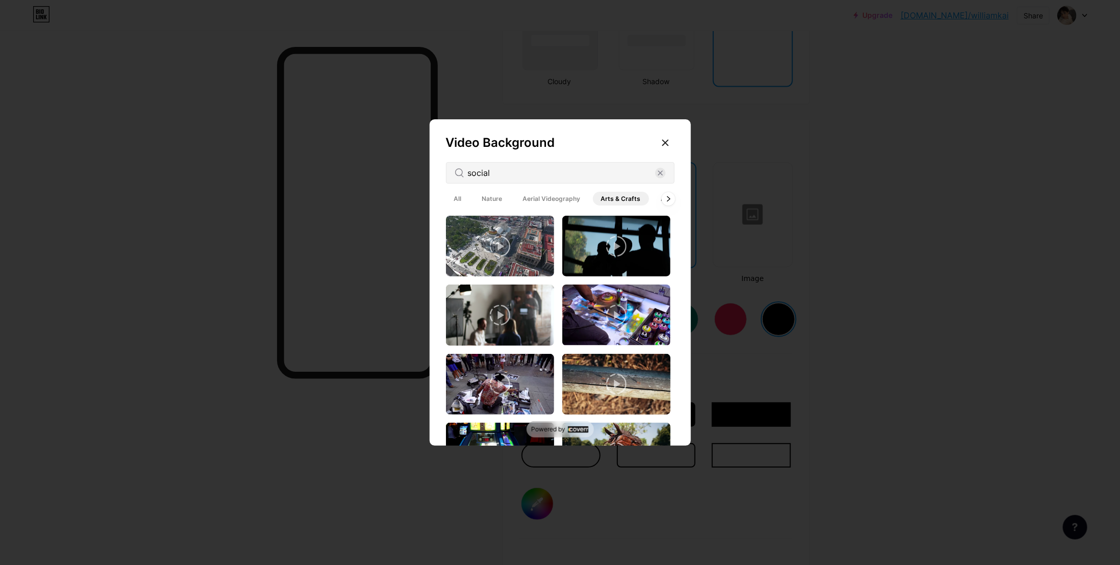
click at [667, 200] on icon at bounding box center [669, 199] width 4 height 6
click at [619, 203] on span "Architecture" at bounding box center [629, 199] width 54 height 14
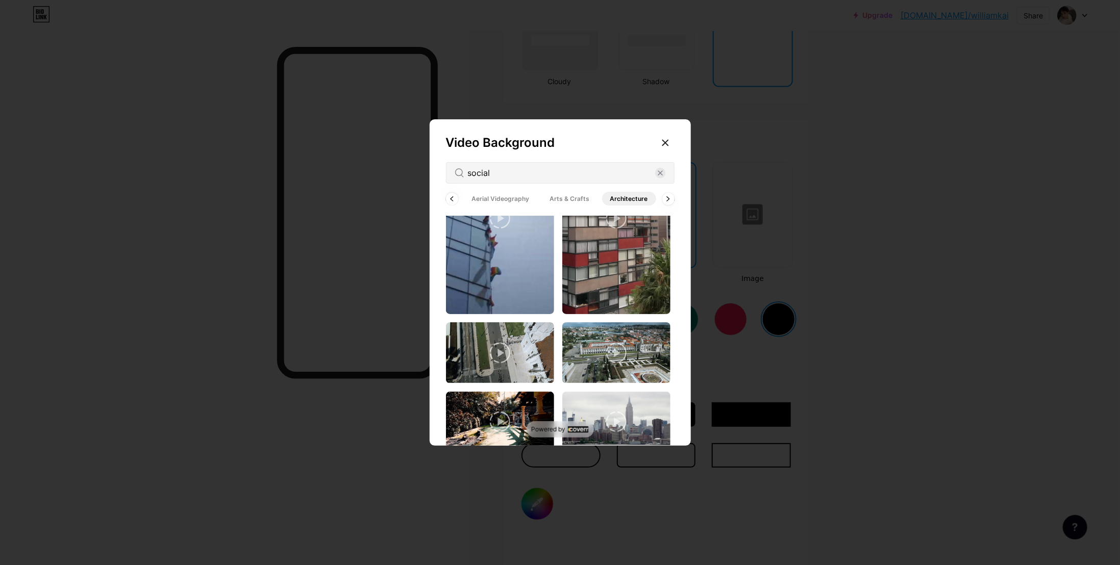
scroll to position [1610, 0]
click at [656, 178] on icon at bounding box center [660, 173] width 11 height 11
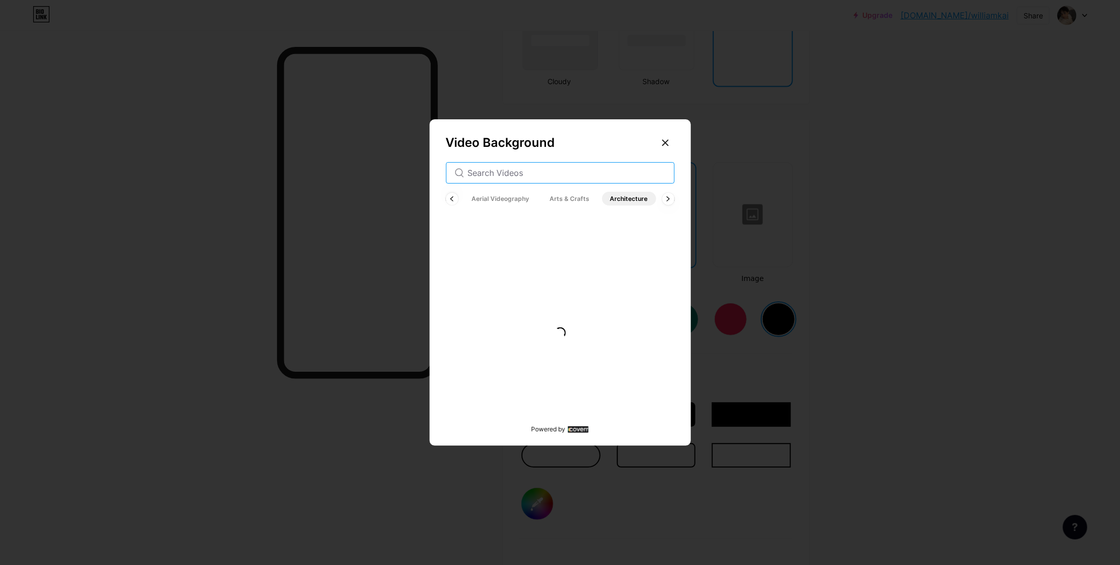
click at [619, 177] on input "text" at bounding box center [567, 173] width 198 height 12
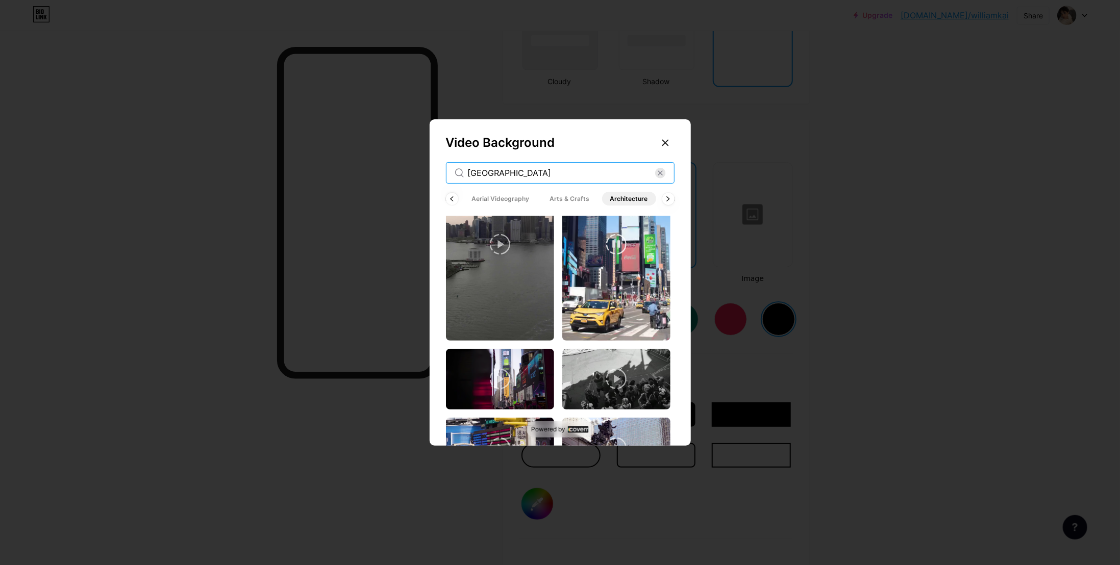
scroll to position [1741, 0]
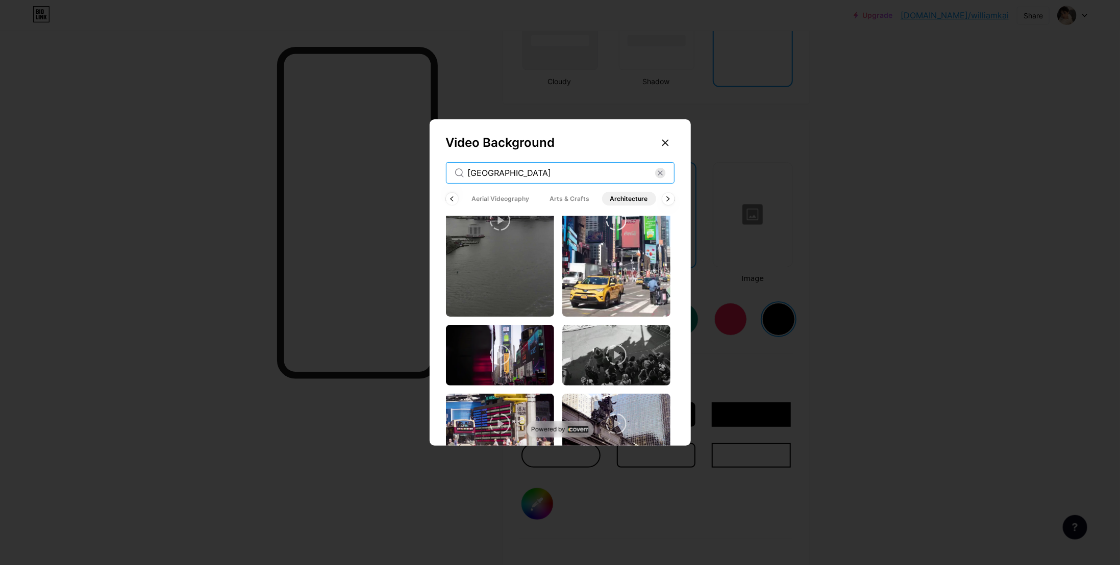
type input "[GEOGRAPHIC_DATA]"
click at [571, 199] on span "Arts & Crafts" at bounding box center [570, 199] width 56 height 14
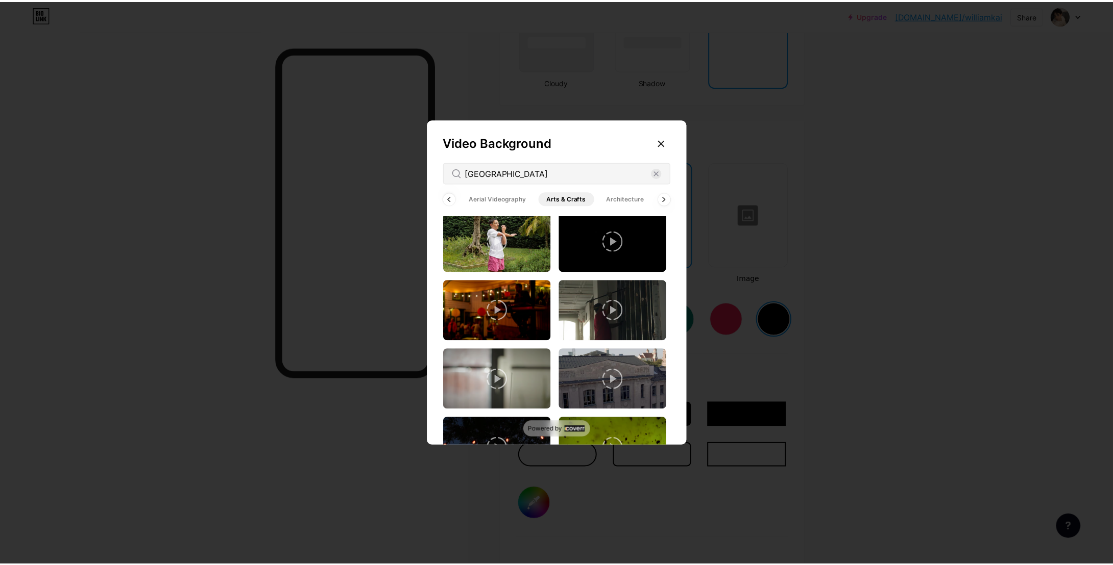
scroll to position [1939, 0]
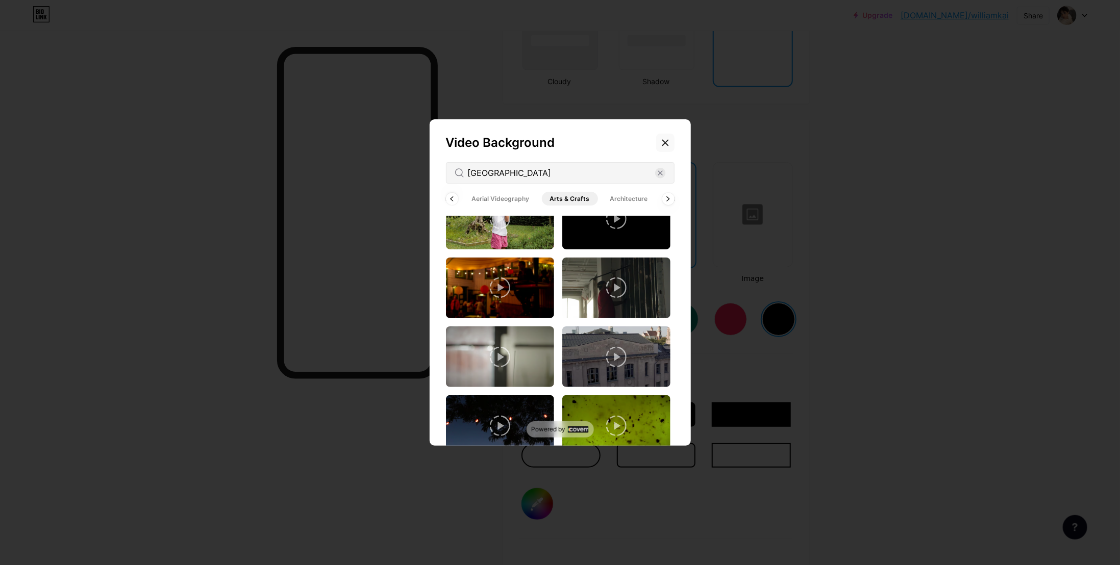
click at [670, 142] on div at bounding box center [665, 143] width 18 height 18
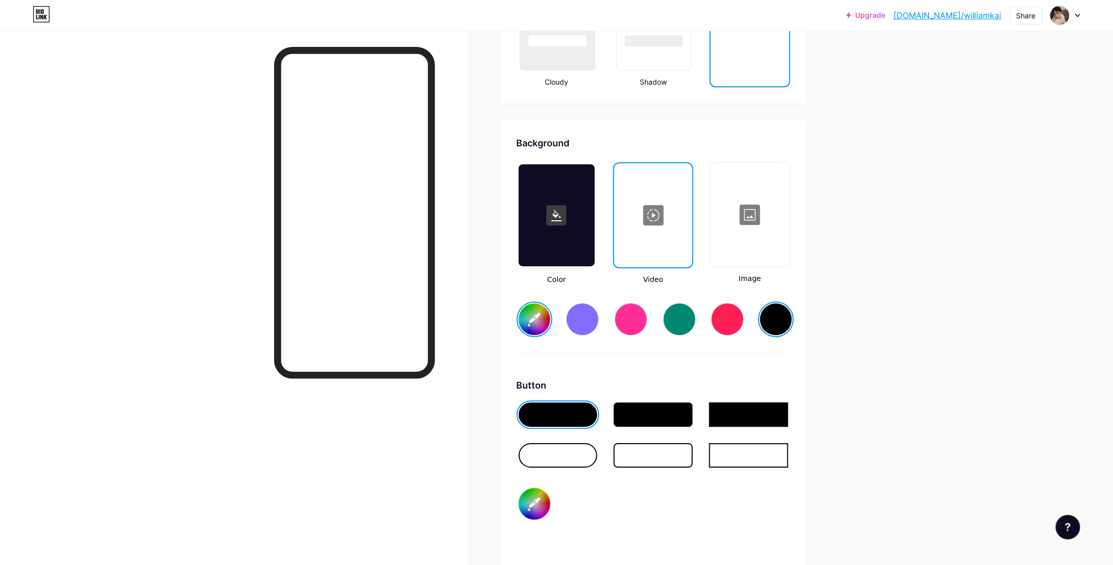
click at [775, 215] on div at bounding box center [749, 215] width 77 height 102
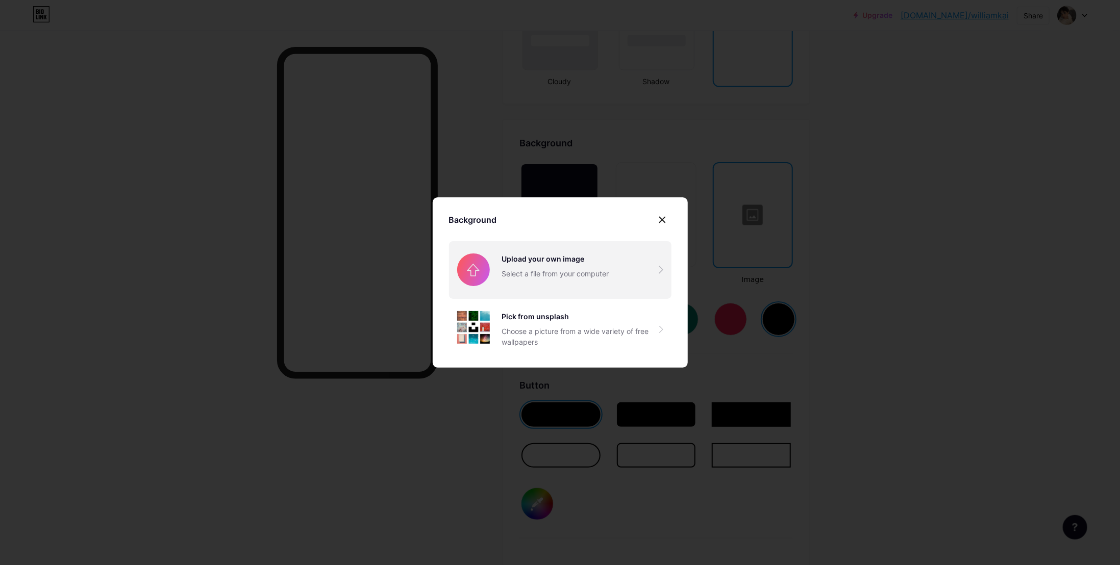
click at [559, 266] on input "file" at bounding box center [560, 269] width 223 height 57
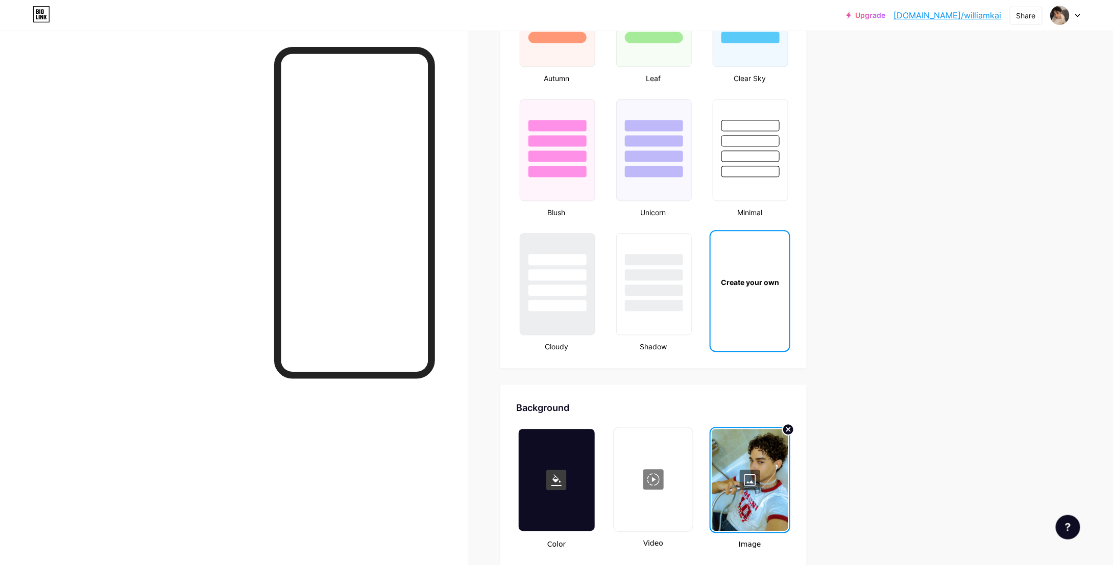
scroll to position [1021, 0]
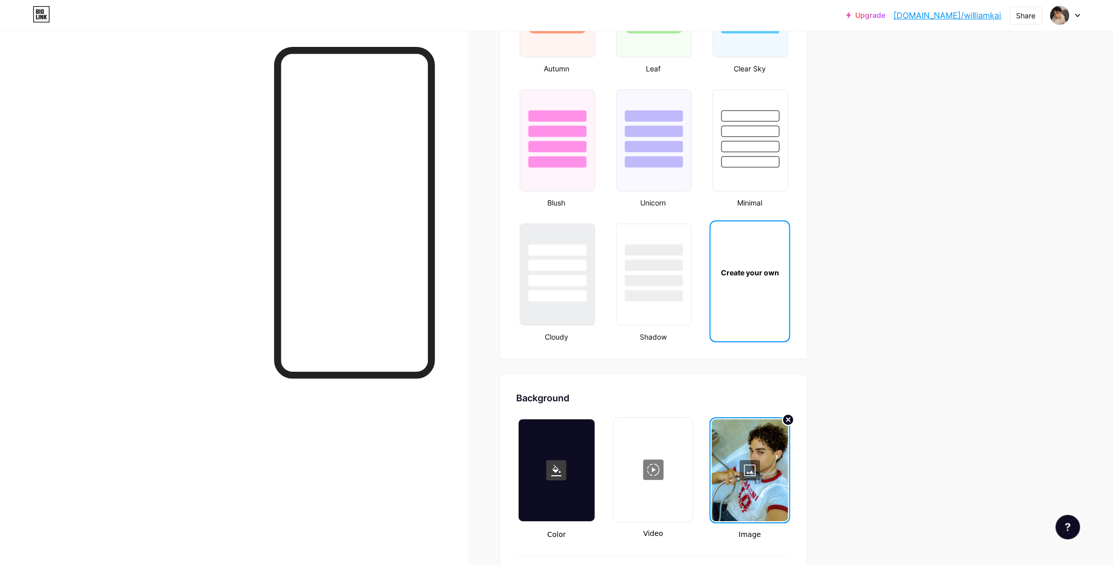
click at [748, 458] on div at bounding box center [749, 471] width 76 height 102
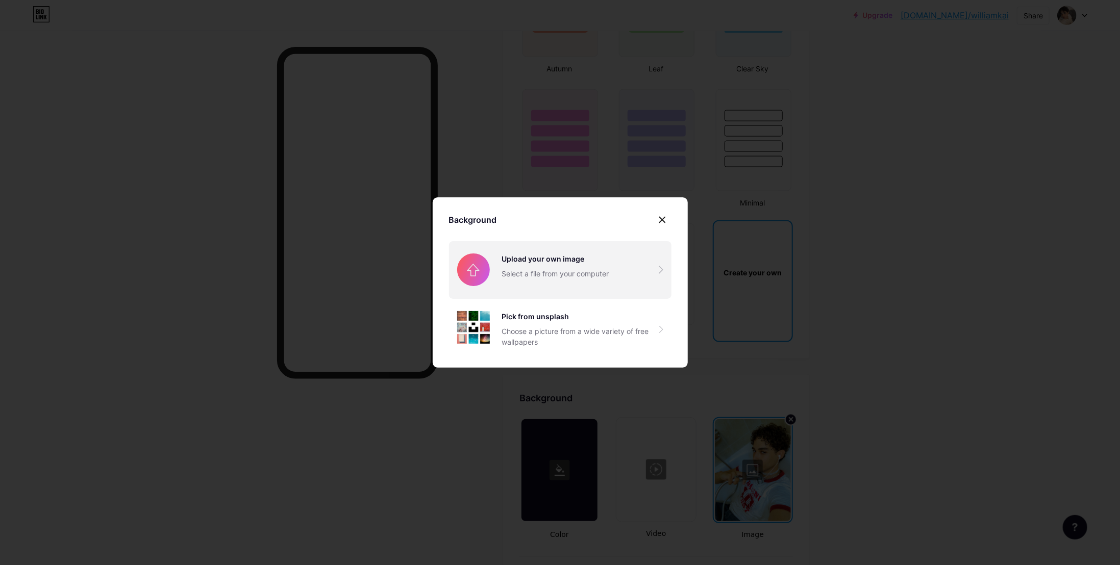
click at [554, 259] on input "file" at bounding box center [560, 269] width 223 height 57
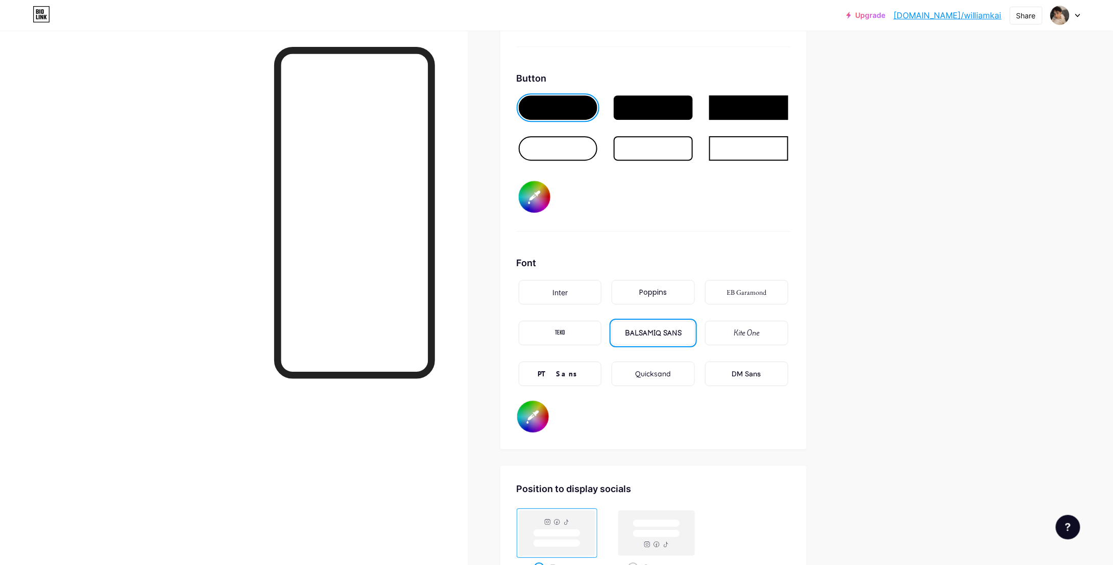
scroll to position [1480, 0]
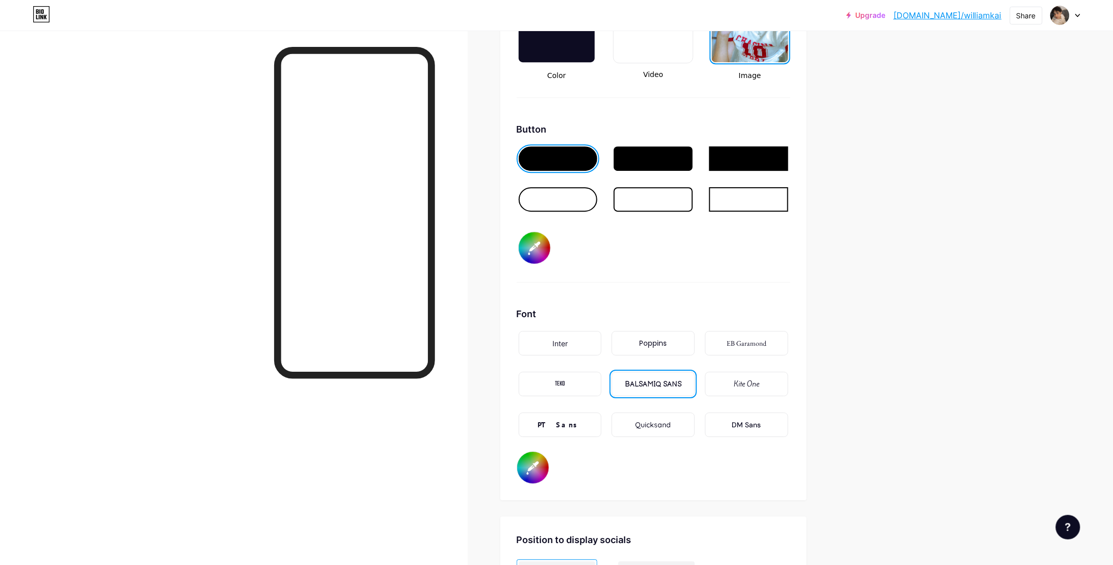
click at [569, 413] on div "PT Sans" at bounding box center [560, 425] width 83 height 24
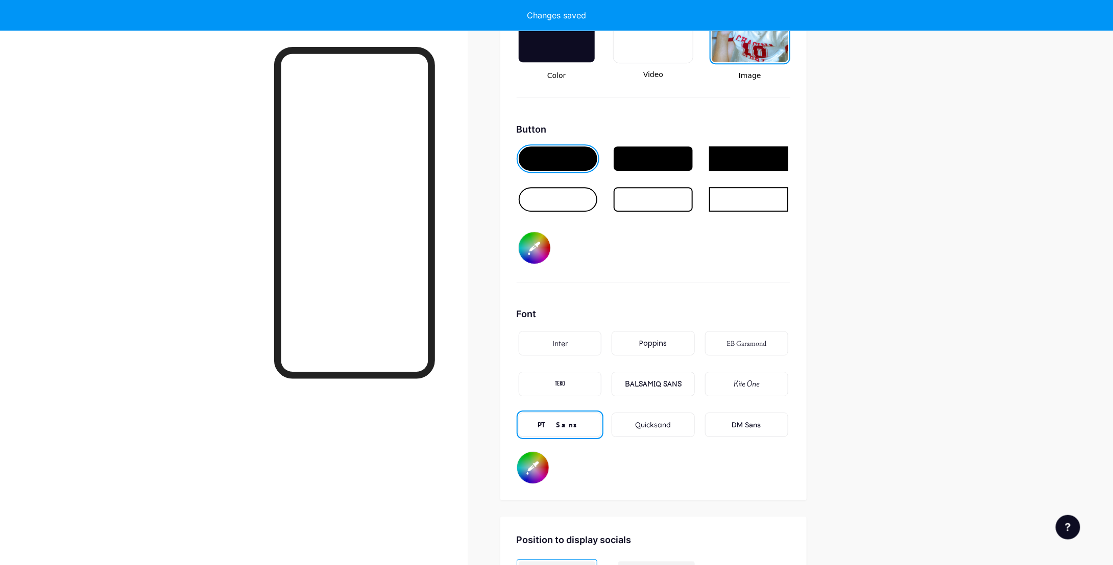
type input "#ffffff"
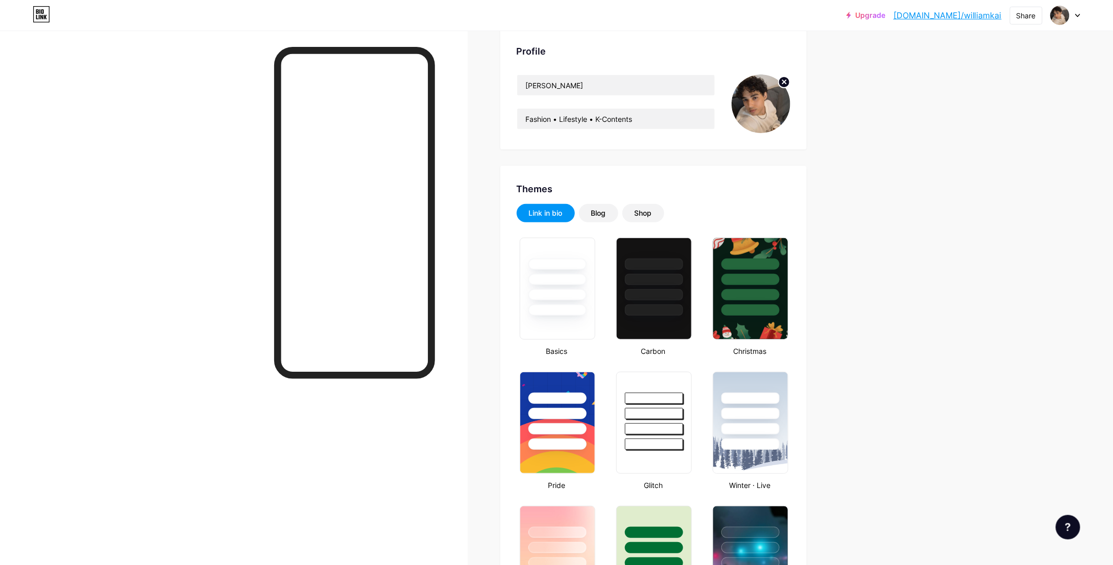
scroll to position [0, 0]
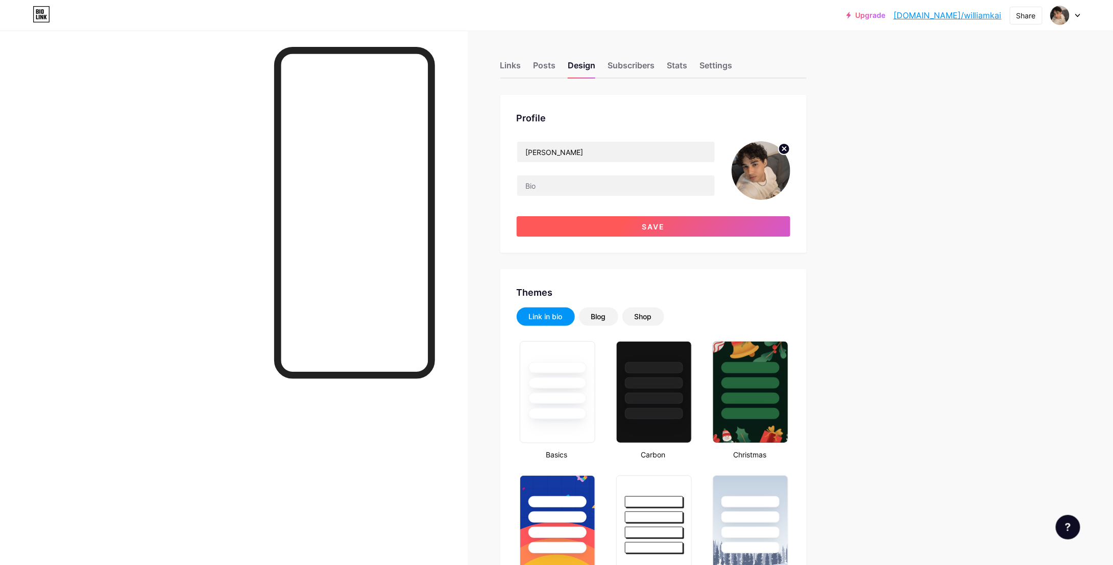
click at [717, 232] on button "Save" at bounding box center [653, 226] width 274 height 20
type input "#ffffff"
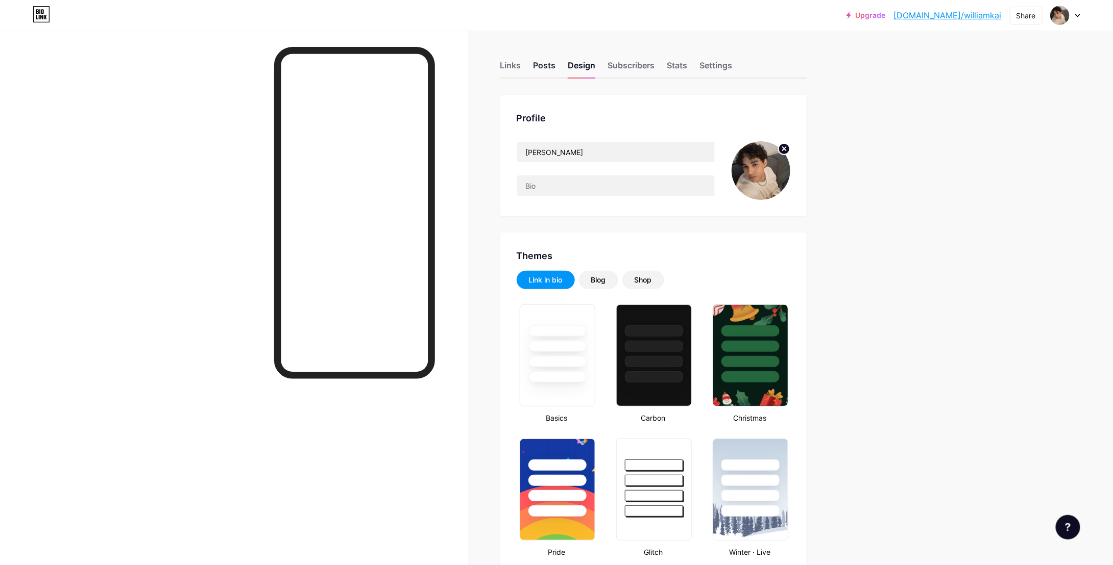
click at [540, 65] on div "Posts" at bounding box center [544, 68] width 22 height 18
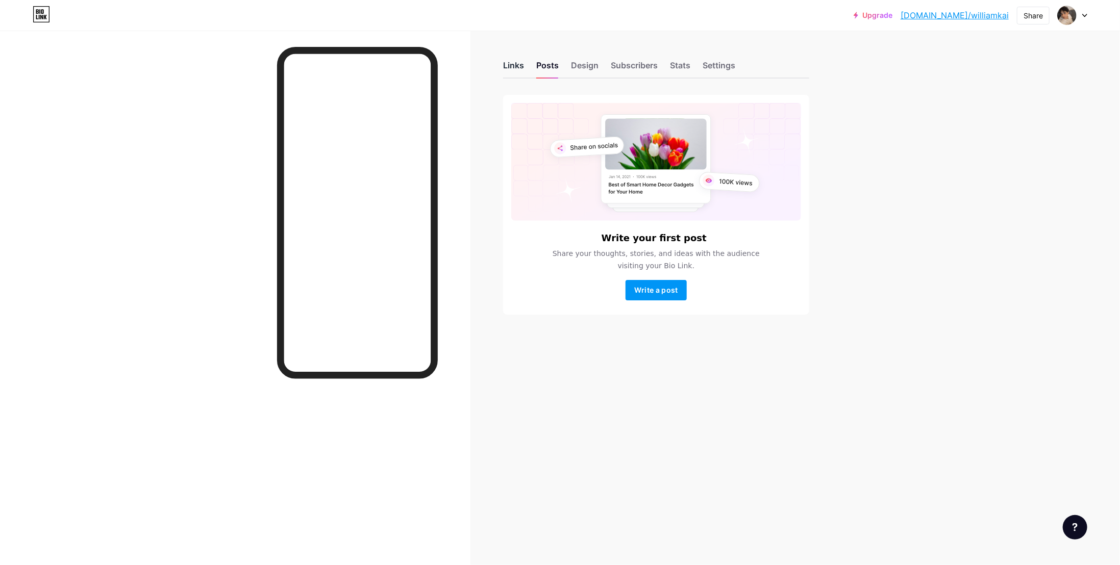
click at [523, 66] on div "Links" at bounding box center [513, 68] width 21 height 18
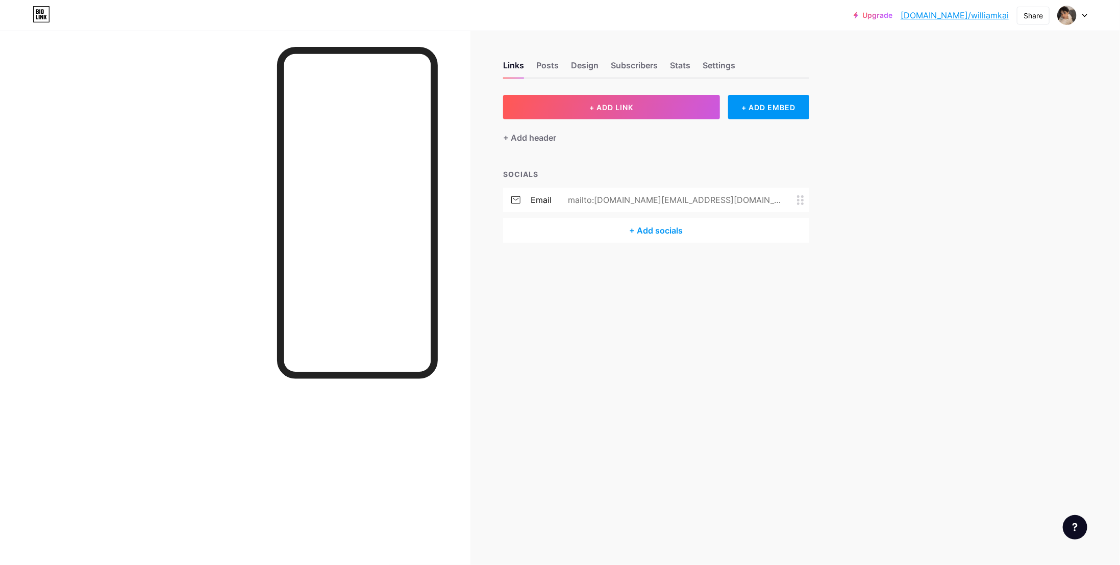
click at [680, 222] on div "+ Add socials" at bounding box center [656, 230] width 306 height 24
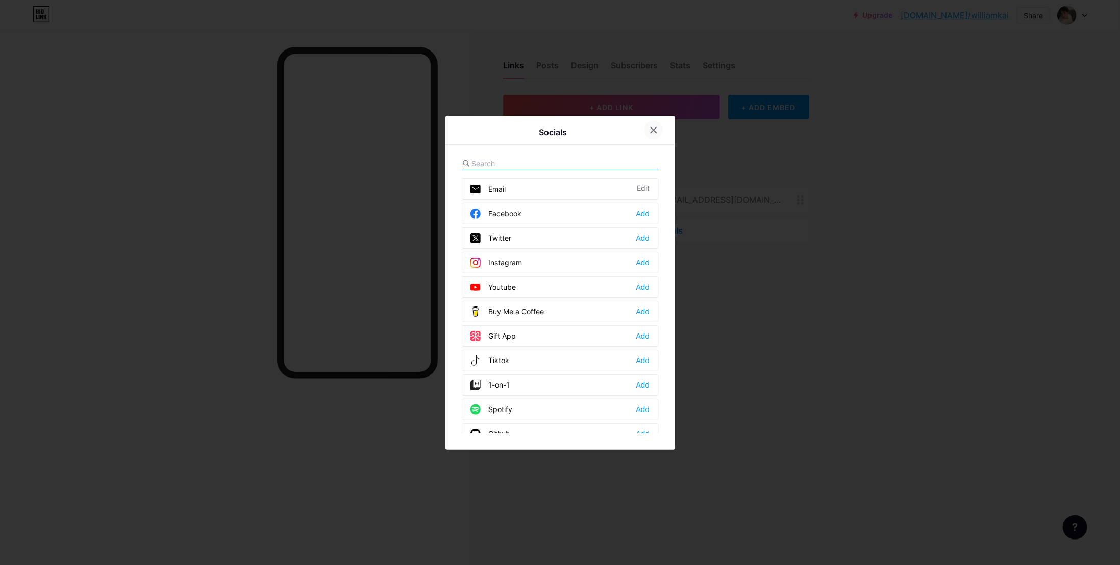
click at [650, 126] on icon at bounding box center [654, 130] width 8 height 8
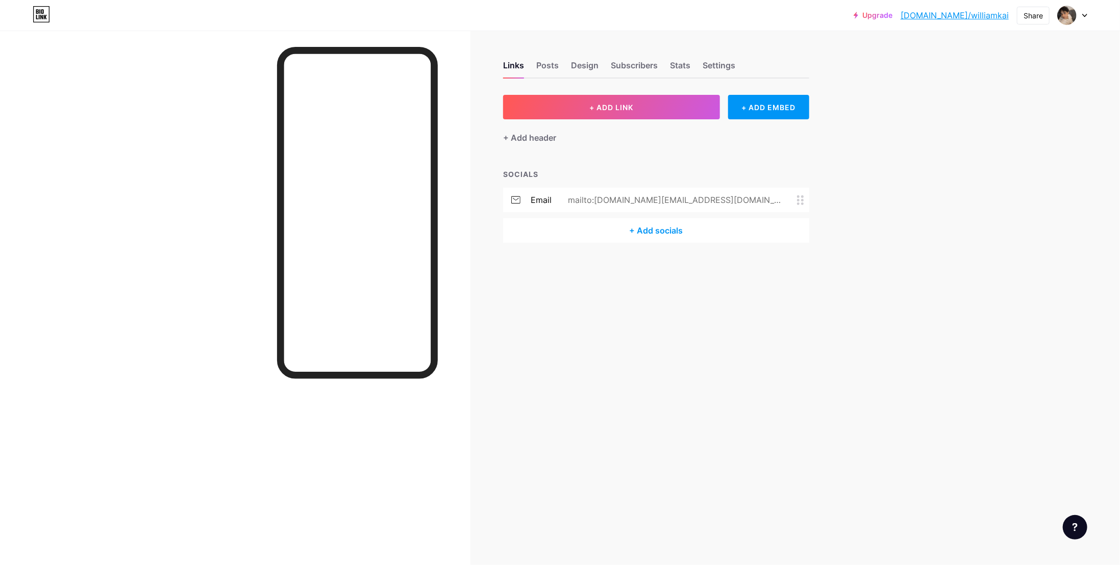
click at [649, 93] on div "Links Posts Design Subscribers Stats Settings + ADD LINK + ADD EMBED + Add head…" at bounding box center [426, 162] width 852 height 263
click at [649, 94] on div "Links Posts Design Subscribers Stats Settings + ADD LINK + ADD EMBED + Add head…" at bounding box center [426, 162] width 852 height 263
click at [650, 100] on button "+ ADD LINK" at bounding box center [611, 107] width 217 height 24
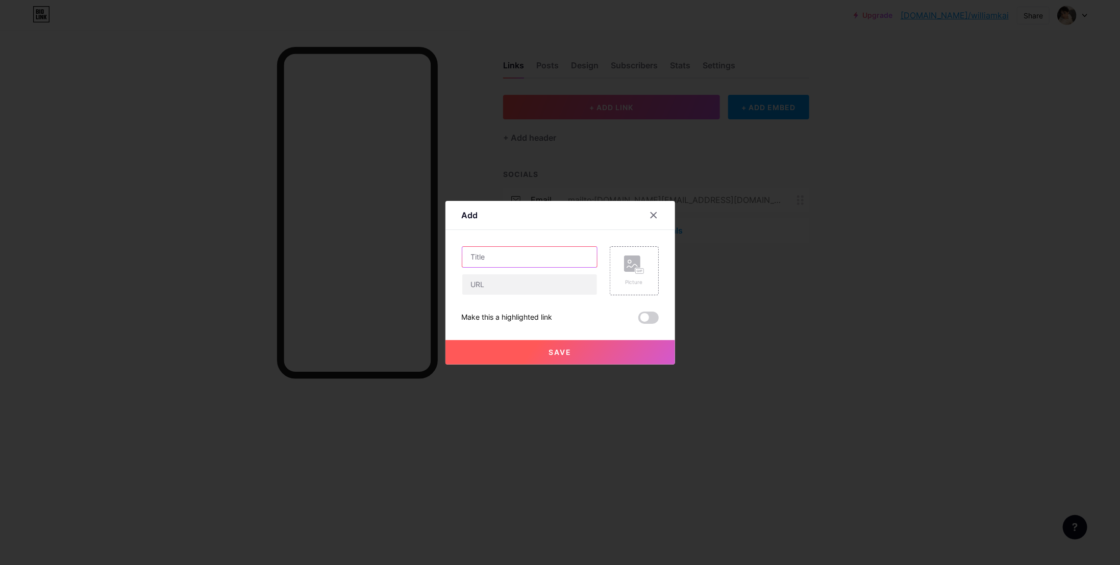
click at [535, 253] on input "text" at bounding box center [529, 257] width 135 height 20
type input "Youtube"
click at [546, 285] on input "text" at bounding box center [529, 285] width 135 height 20
paste input "[URL][DOMAIN_NAME]"
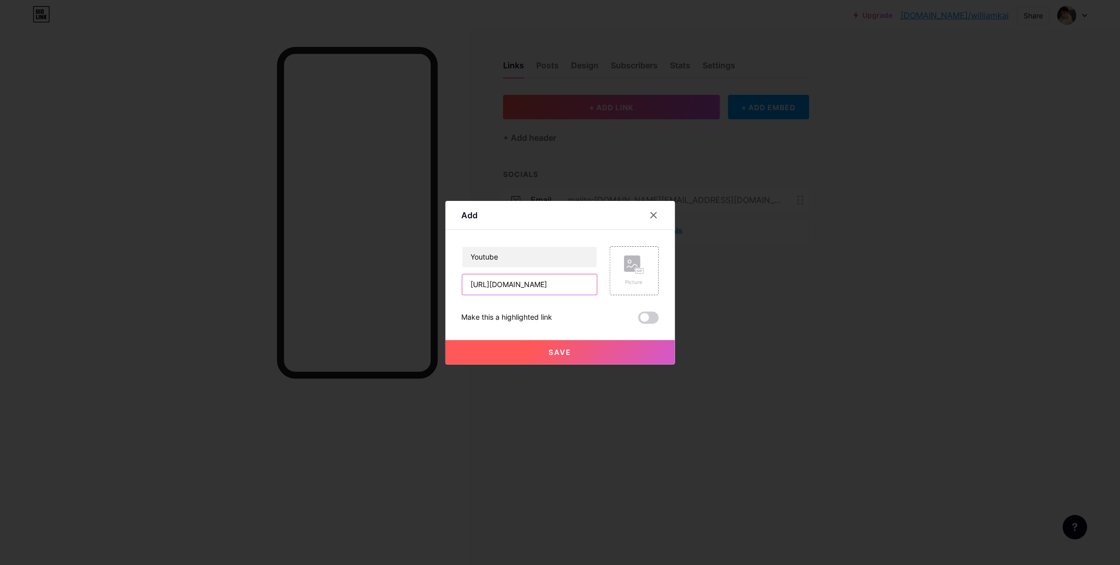
type input "[URL][DOMAIN_NAME]"
click at [581, 349] on button "Save" at bounding box center [561, 352] width 230 height 24
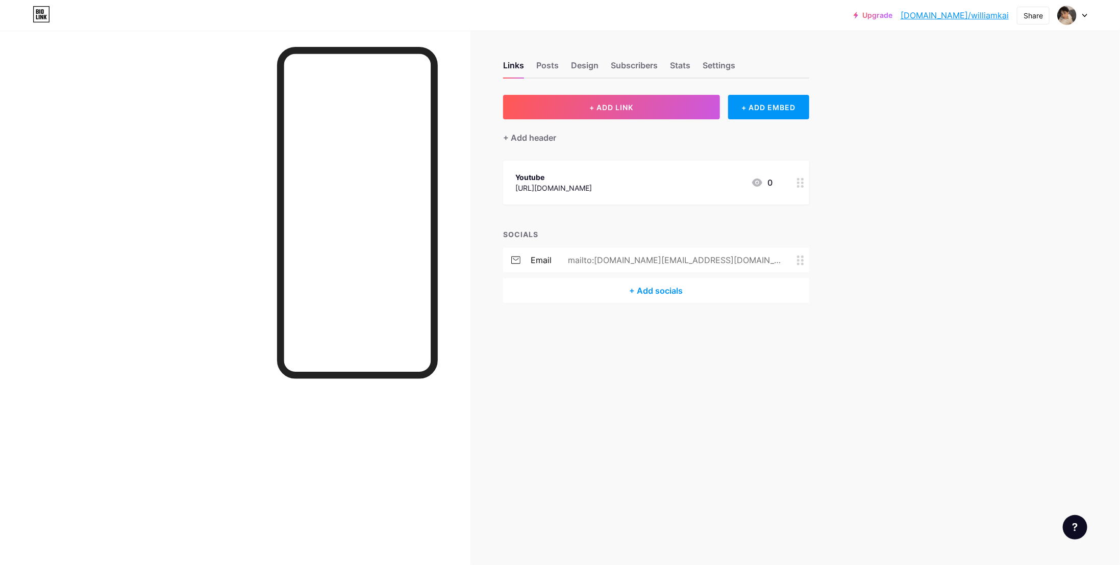
click at [791, 181] on div "Youtube [URL][DOMAIN_NAME] 0" at bounding box center [656, 183] width 306 height 44
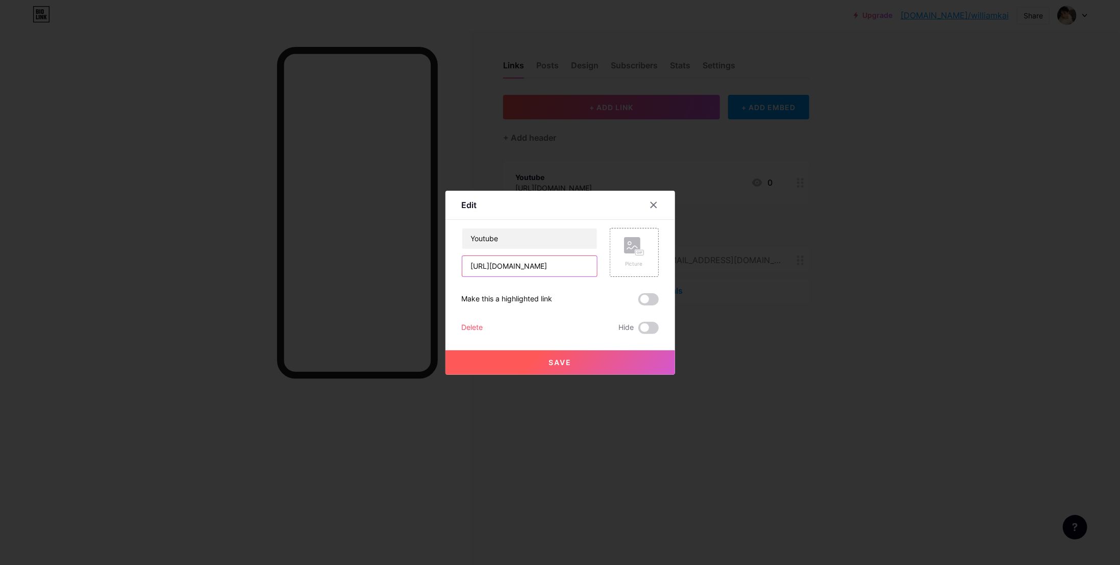
click at [568, 270] on input "[URL][DOMAIN_NAME]" at bounding box center [529, 266] width 135 height 20
paste input "[URL][DOMAIN_NAME]"
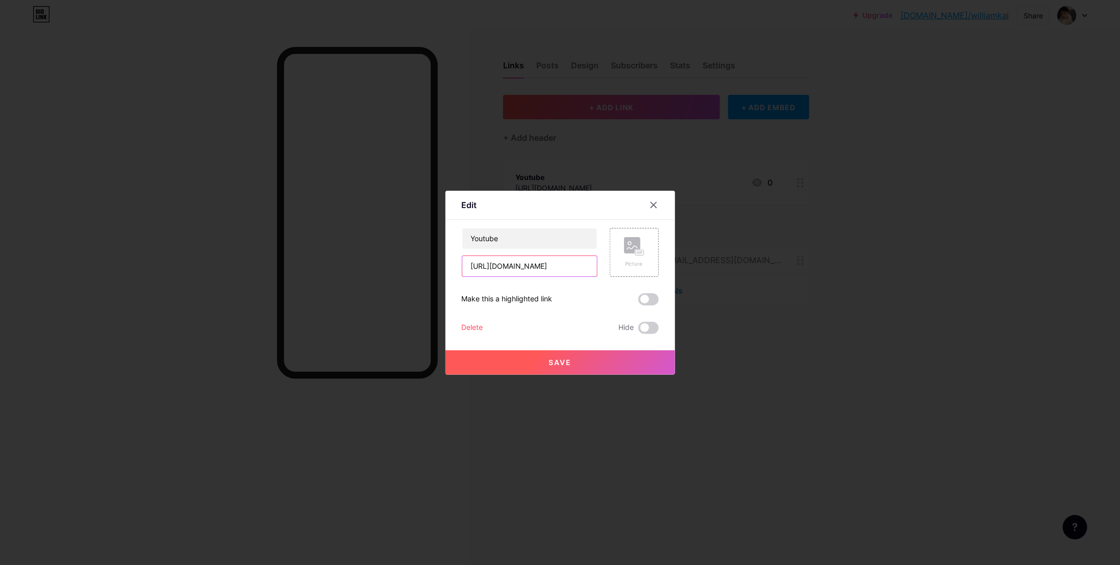
type input "[URL][DOMAIN_NAME]"
click at [585, 362] on button "Save" at bounding box center [561, 363] width 230 height 24
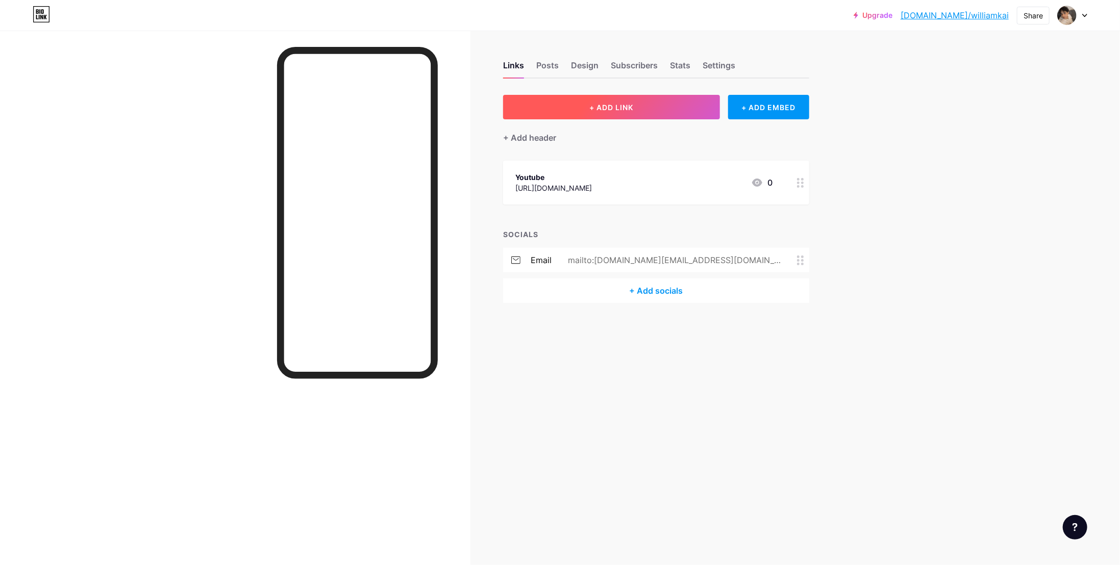
click at [622, 101] on button "+ ADD LINK" at bounding box center [611, 107] width 217 height 24
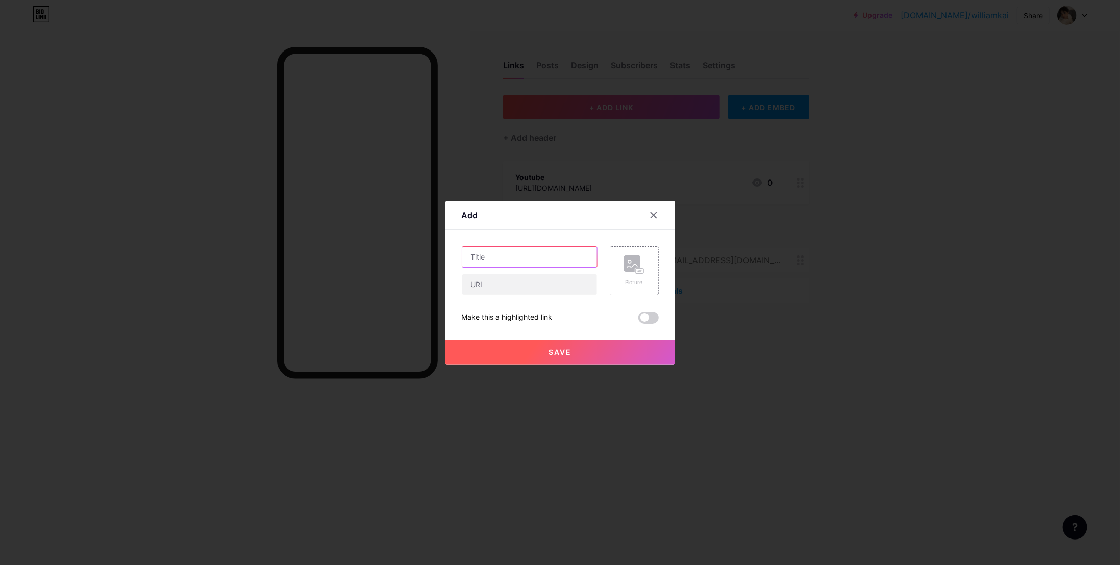
click at [490, 256] on input "text" at bounding box center [529, 257] width 135 height 20
type input "i"
click at [486, 289] on input "text" at bounding box center [529, 285] width 135 height 20
click at [521, 244] on div "Content YouTube Play YouTube video without leaving your page. ADD Vimeo Play Vi…" at bounding box center [560, 277] width 197 height 94
click at [512, 252] on div "Content YouTube Play YouTube video without leaving your page. ADD Vimeo Play Vi…" at bounding box center [560, 277] width 197 height 94
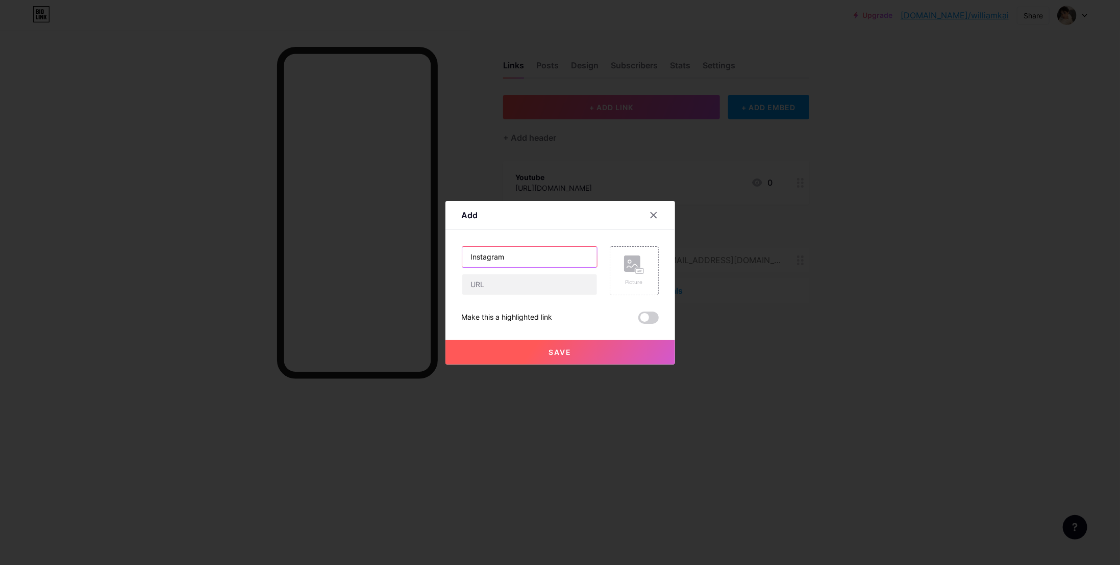
click at [509, 254] on input "Instagram" at bounding box center [529, 257] width 135 height 20
type input "Twitch"
click at [514, 282] on input "text" at bounding box center [529, 285] width 135 height 20
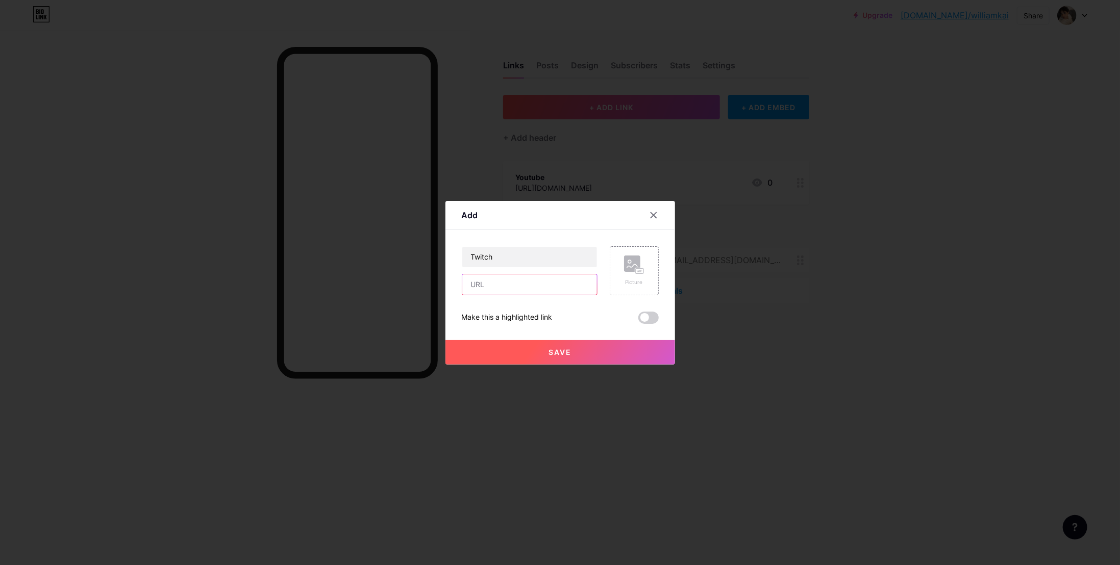
paste input "[URL][DOMAIN_NAME]"
type input "[URL][DOMAIN_NAME]"
click at [574, 352] on button "Save" at bounding box center [561, 352] width 230 height 24
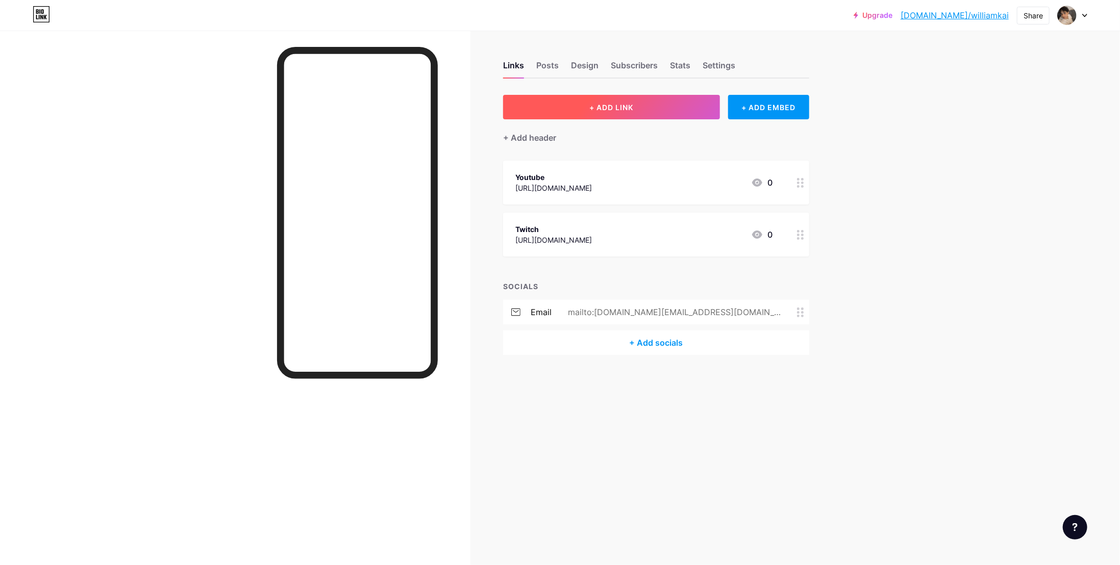
click at [663, 109] on button "+ ADD LINK" at bounding box center [611, 107] width 217 height 24
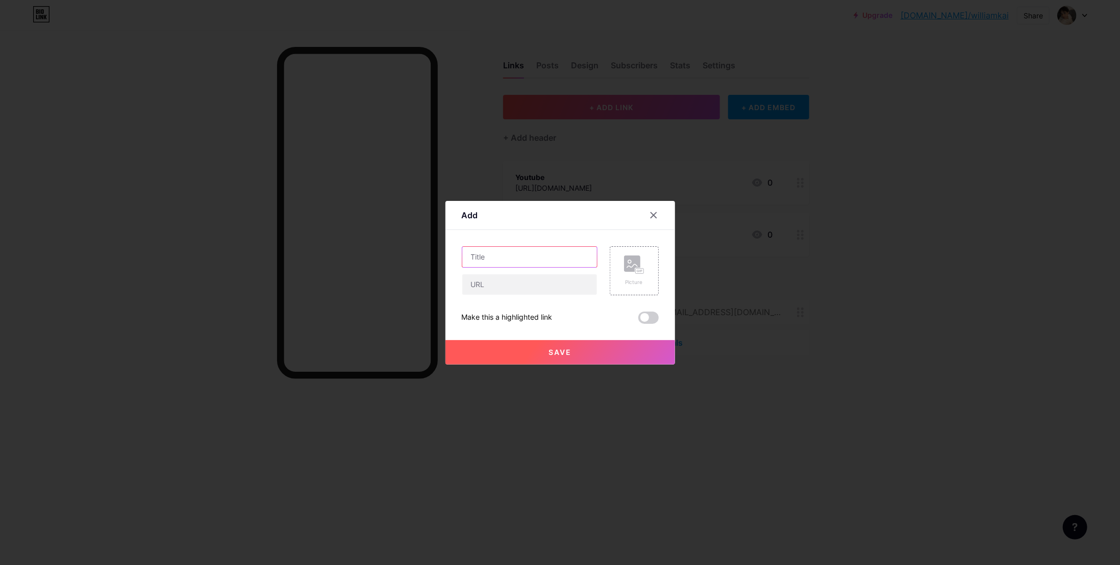
click at [501, 262] on input "text" at bounding box center [529, 257] width 135 height 20
type input "Instagram"
click at [504, 281] on input "text" at bounding box center [529, 285] width 135 height 20
paste input "[URL][DOMAIN_NAME]"
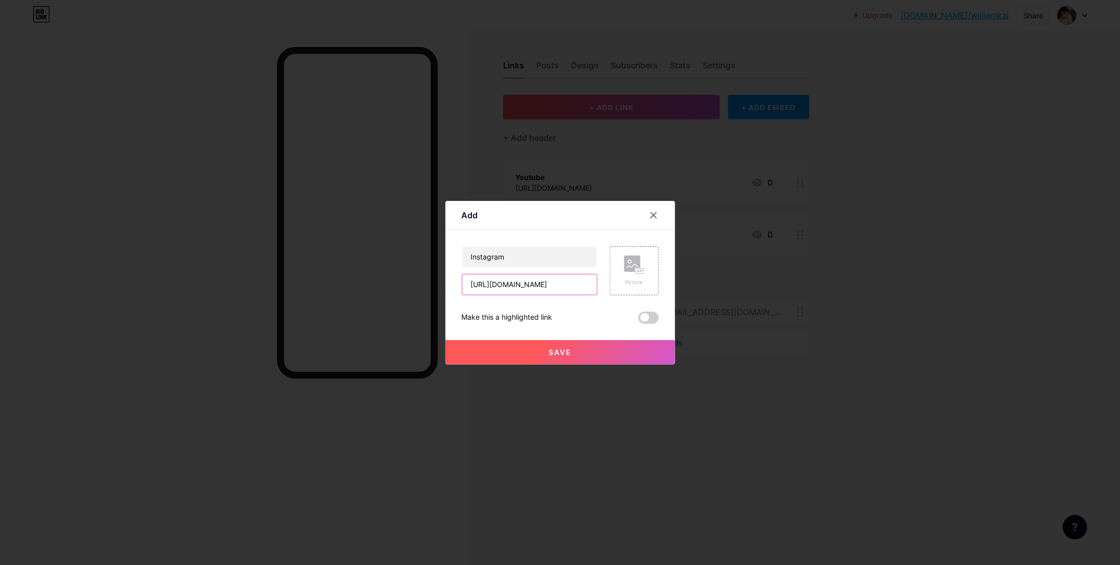
type input "[URL][DOMAIN_NAME]"
click at [549, 347] on button "Save" at bounding box center [561, 352] width 230 height 24
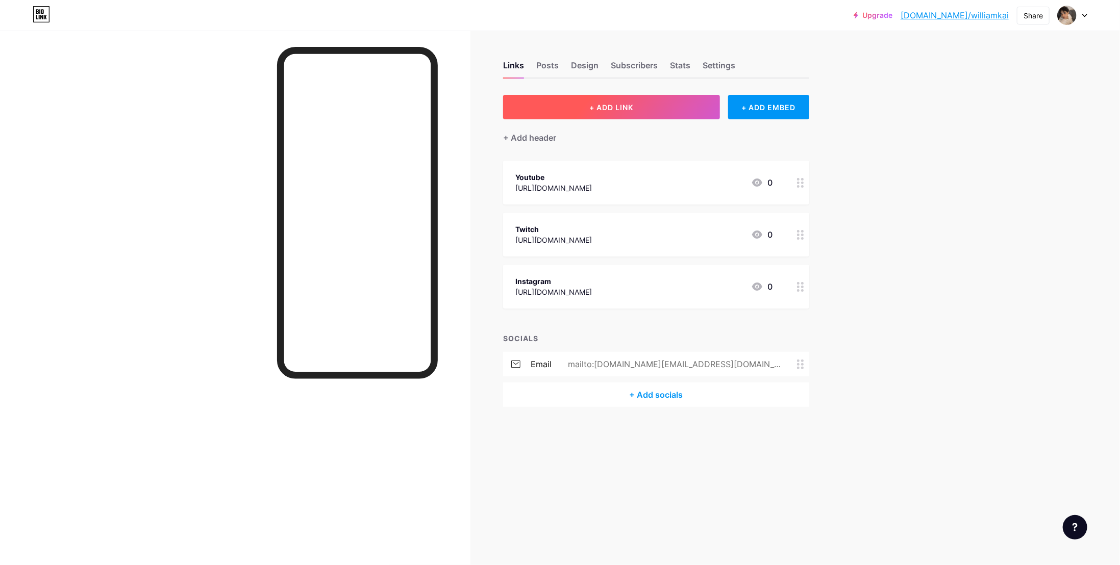
click at [656, 106] on button "+ ADD LINK" at bounding box center [611, 107] width 217 height 24
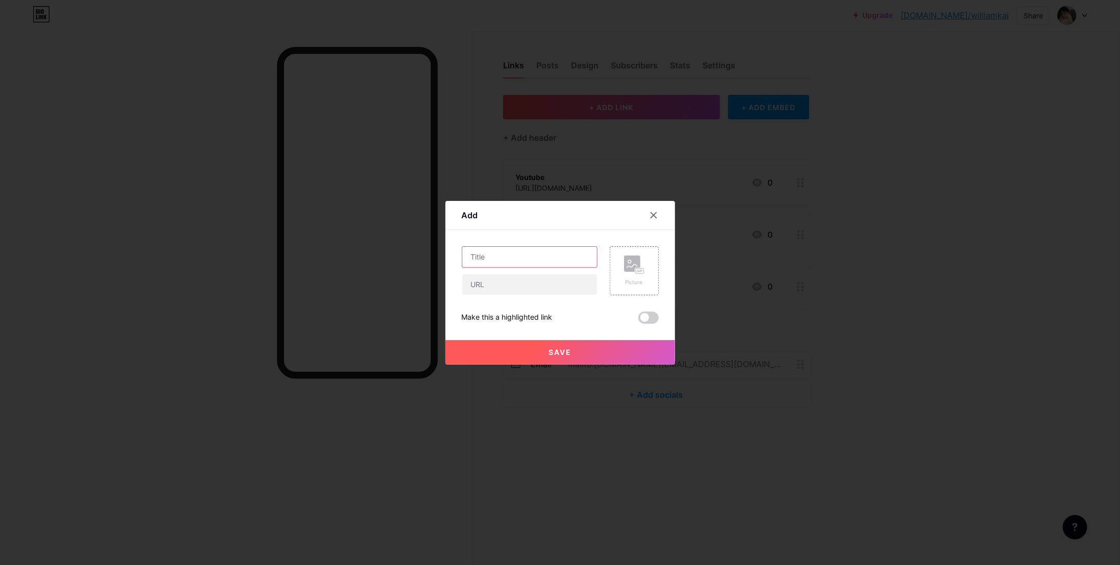
click at [566, 261] on input "text" at bounding box center [529, 257] width 135 height 20
type input "TikTok"
click at [539, 301] on div "TikTok Picture Make this a highlighted link Save" at bounding box center [560, 285] width 197 height 78
click at [540, 292] on input "text" at bounding box center [529, 285] width 135 height 20
paste input "[URL][DOMAIN_NAME]"
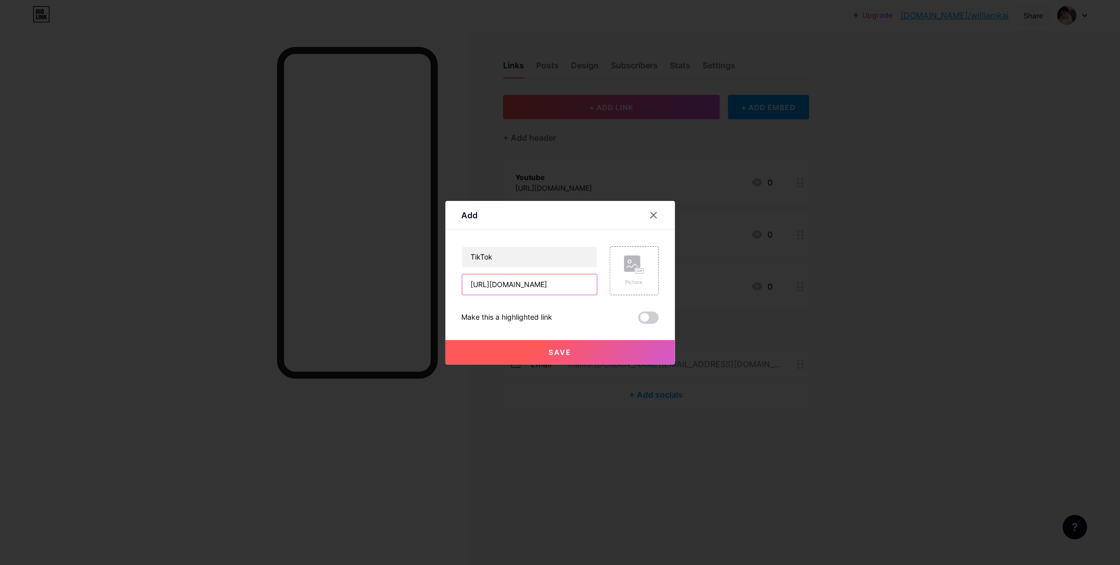
scroll to position [0, 5]
type input "[URL][DOMAIN_NAME]"
click at [599, 350] on button "Save" at bounding box center [561, 352] width 230 height 24
